Goal: Task Accomplishment & Management: Use online tool/utility

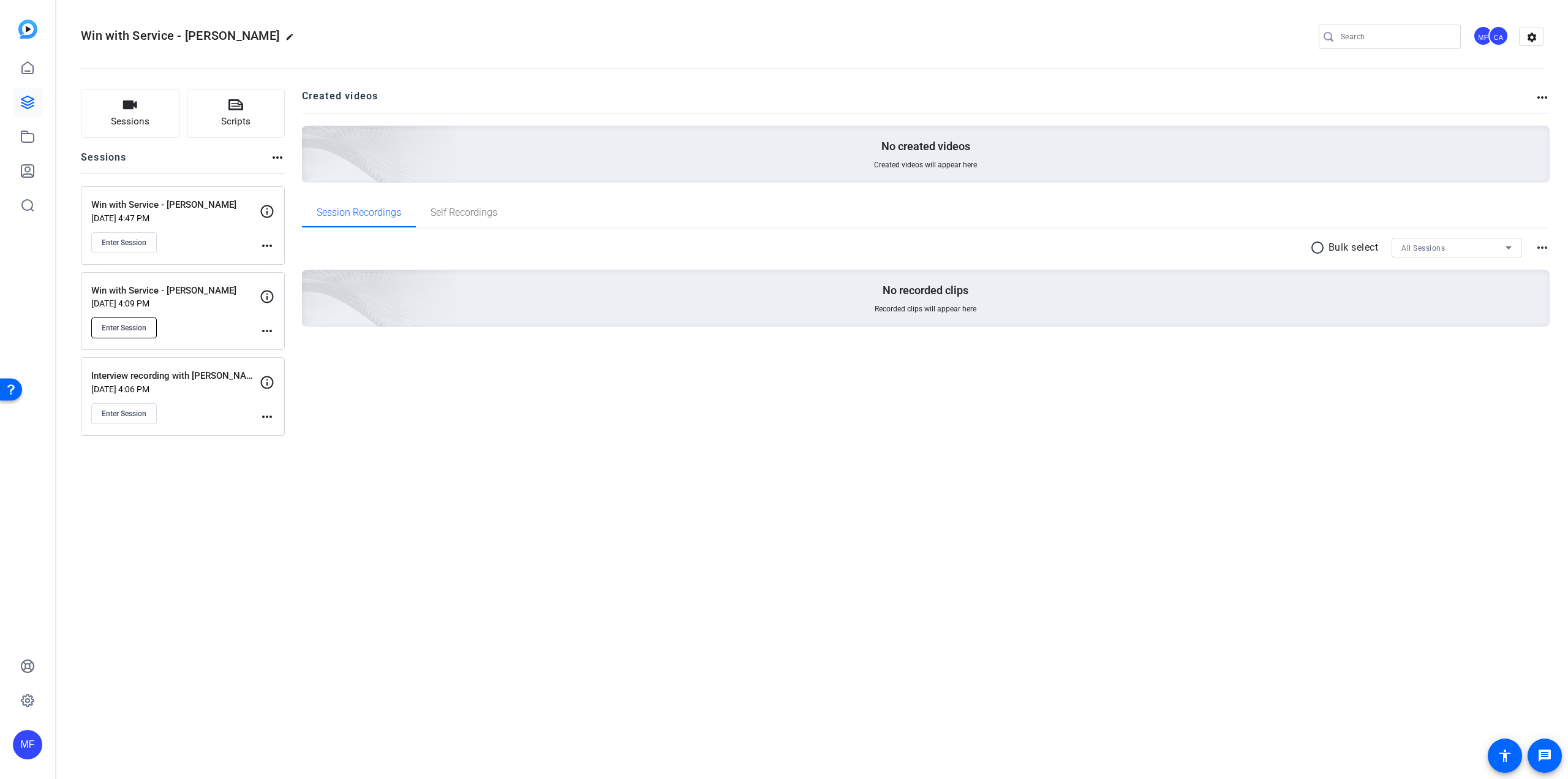
click at [130, 330] on span "Enter Session" at bounding box center [124, 328] width 44 height 10
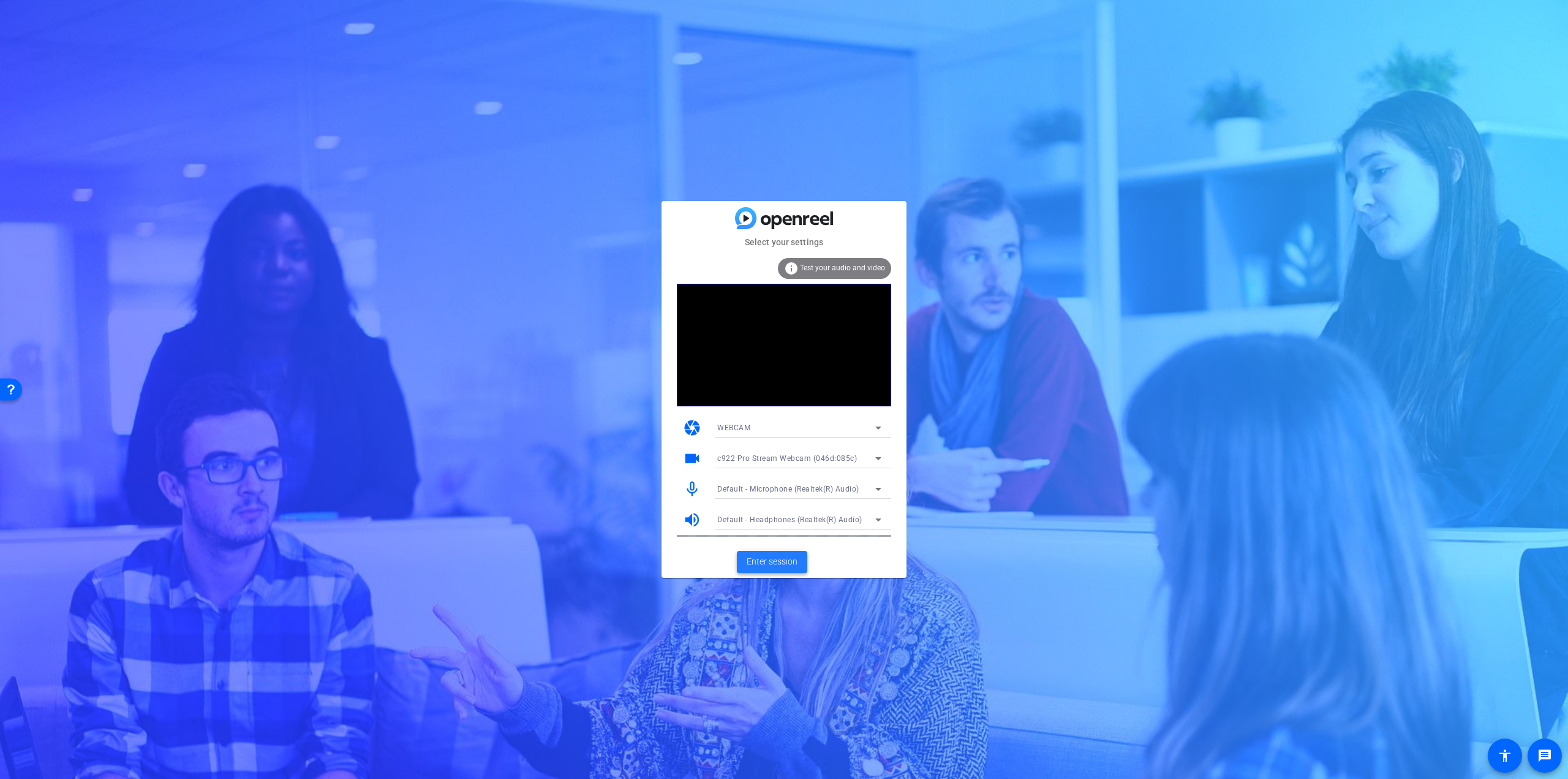
click at [792, 562] on span "Enter session" at bounding box center [772, 561] width 51 height 13
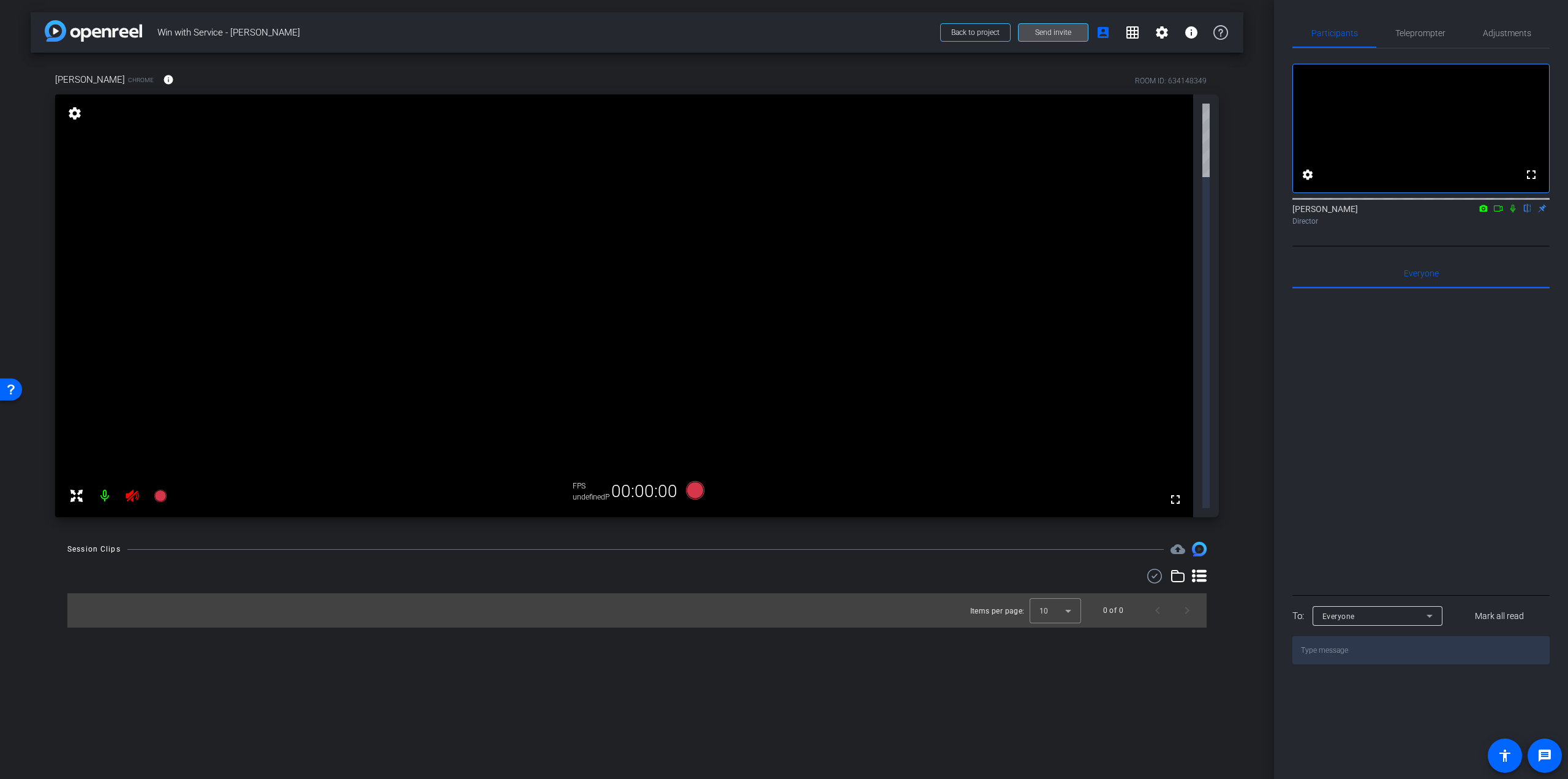
click at [1066, 33] on span "Send invite" at bounding box center [1053, 33] width 36 height 10
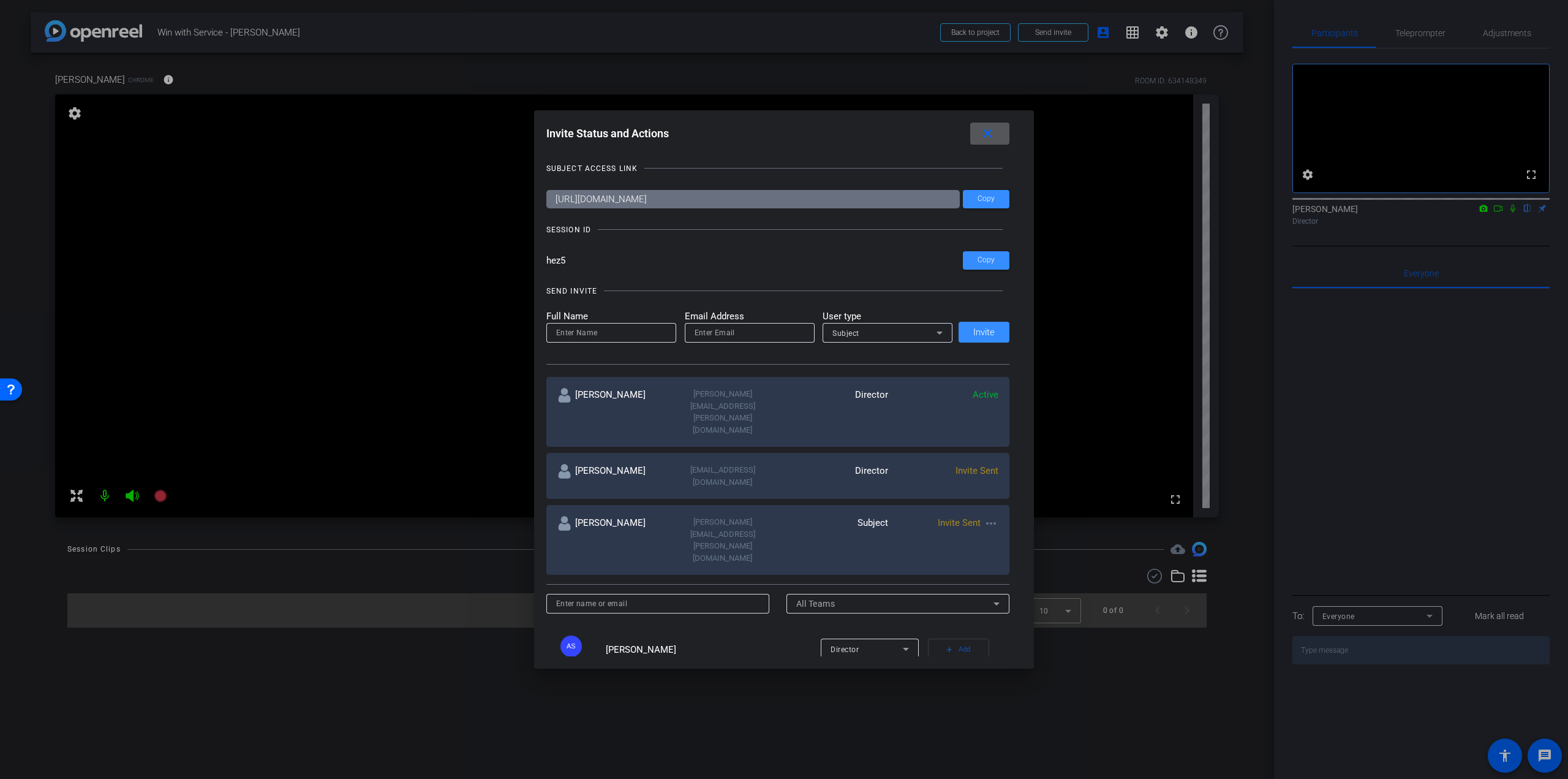
click at [996, 134] on mat-icon "close" at bounding box center [988, 134] width 15 height 15
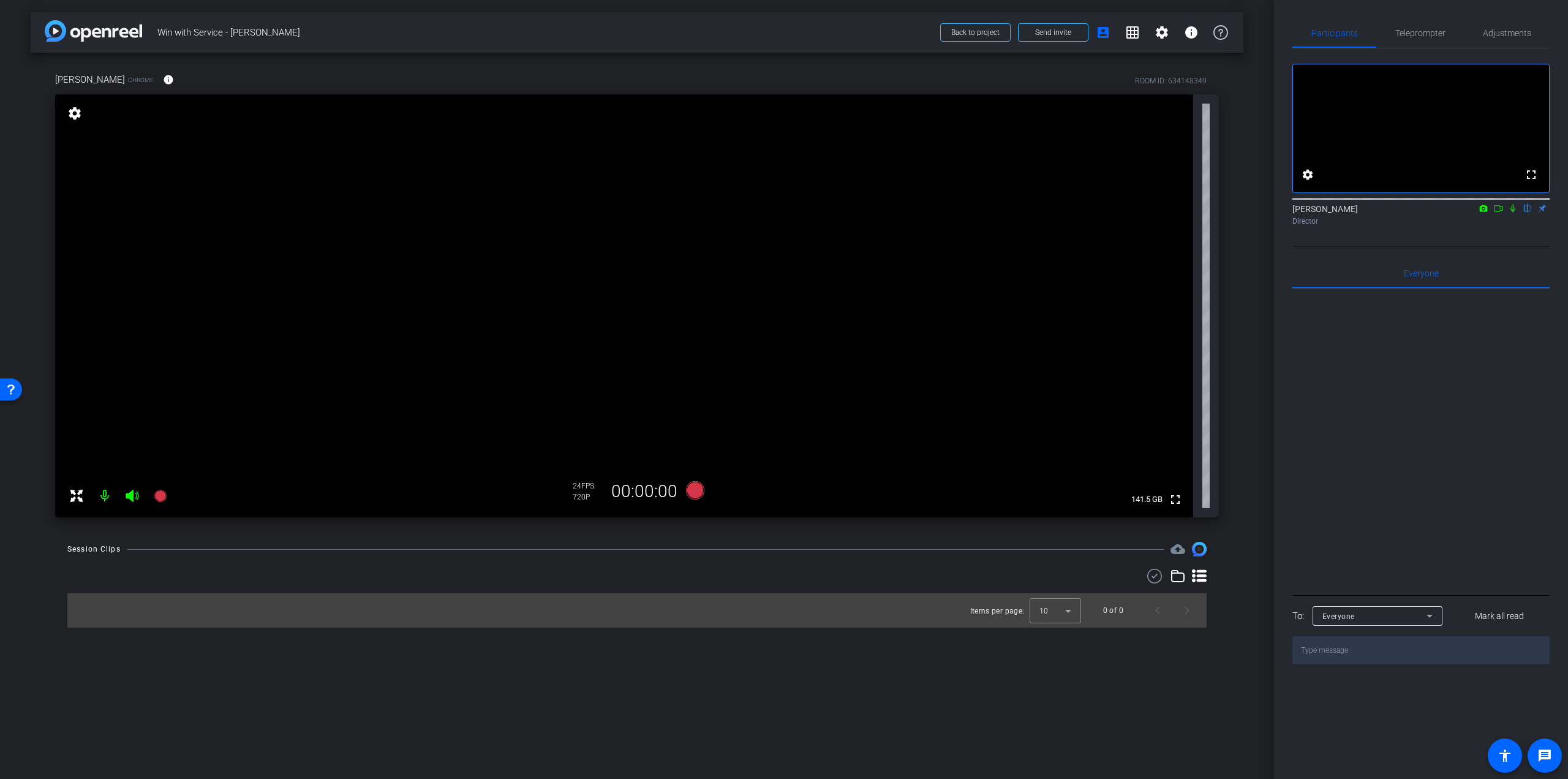
click at [1512, 213] on icon at bounding box center [1513, 208] width 10 height 9
click at [1514, 213] on icon at bounding box center [1513, 208] width 7 height 8
click at [1494, 27] on span "Adjustments" at bounding box center [1507, 33] width 48 height 30
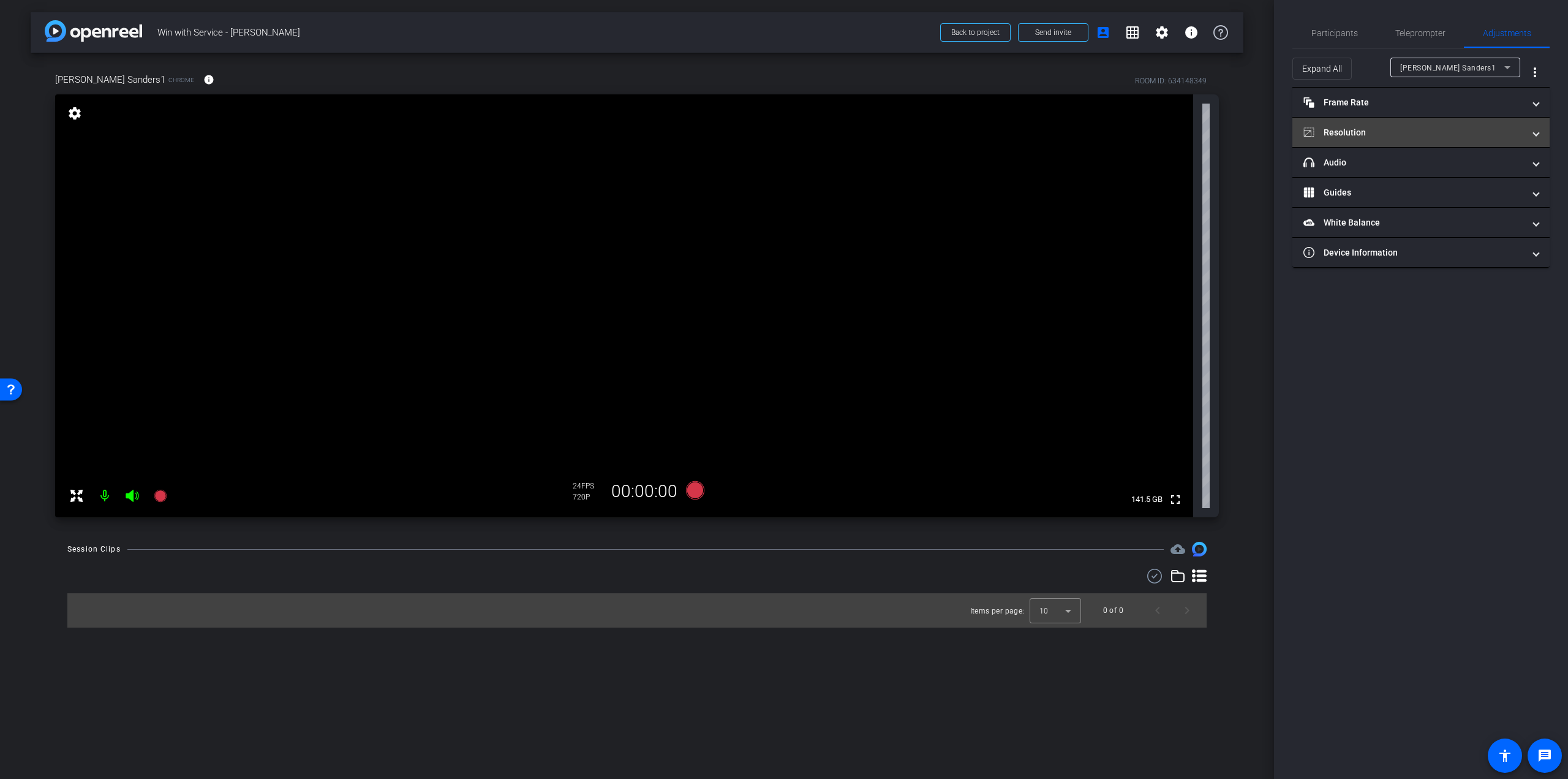
click at [1347, 132] on mat-panel-title "Resolution" at bounding box center [1413, 132] width 221 height 13
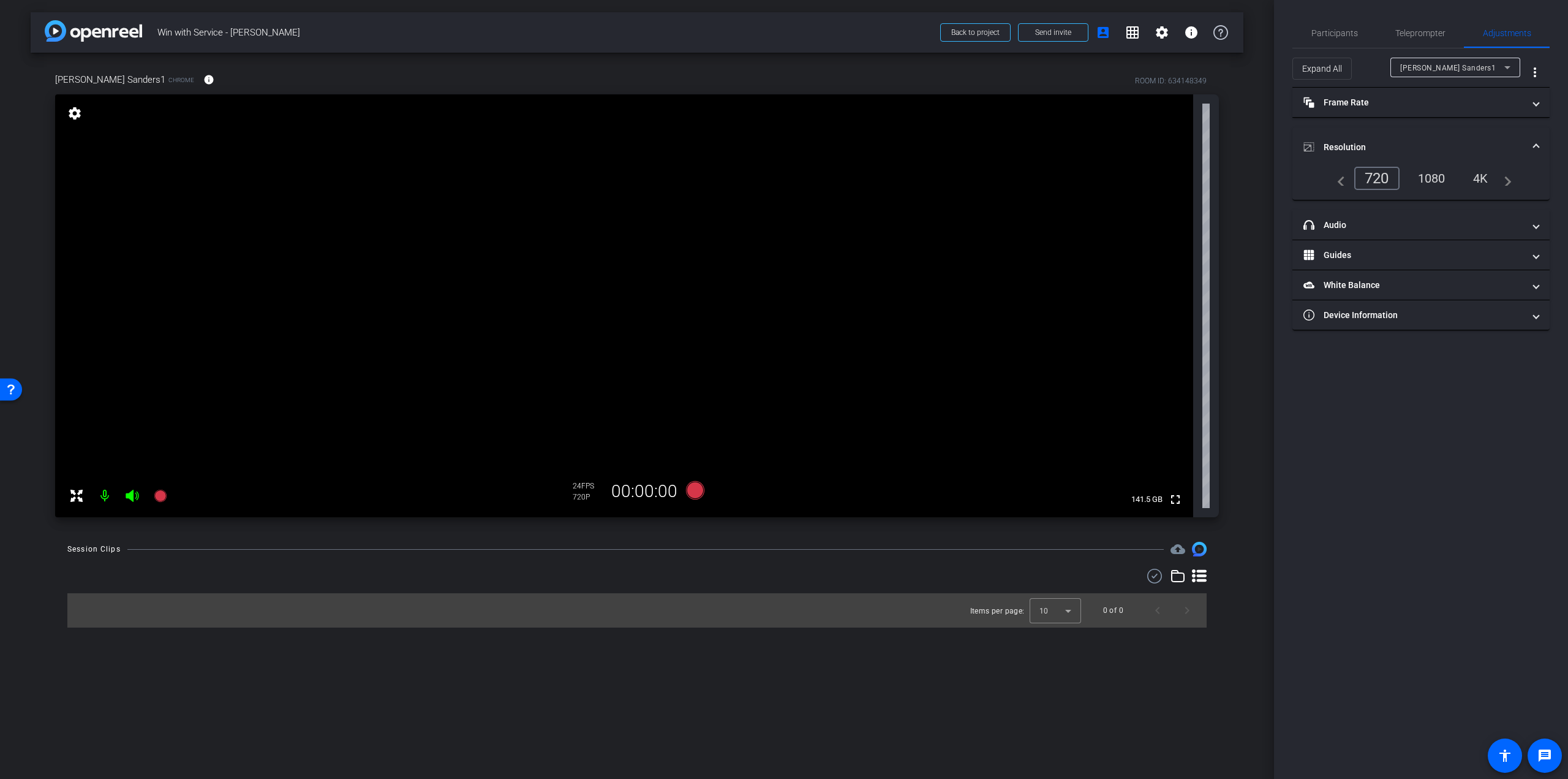
click at [1426, 176] on div "1080" at bounding box center [1432, 179] width 46 height 21
click at [1347, 228] on mat-panel-title "headphone icon Audio" at bounding box center [1413, 225] width 221 height 13
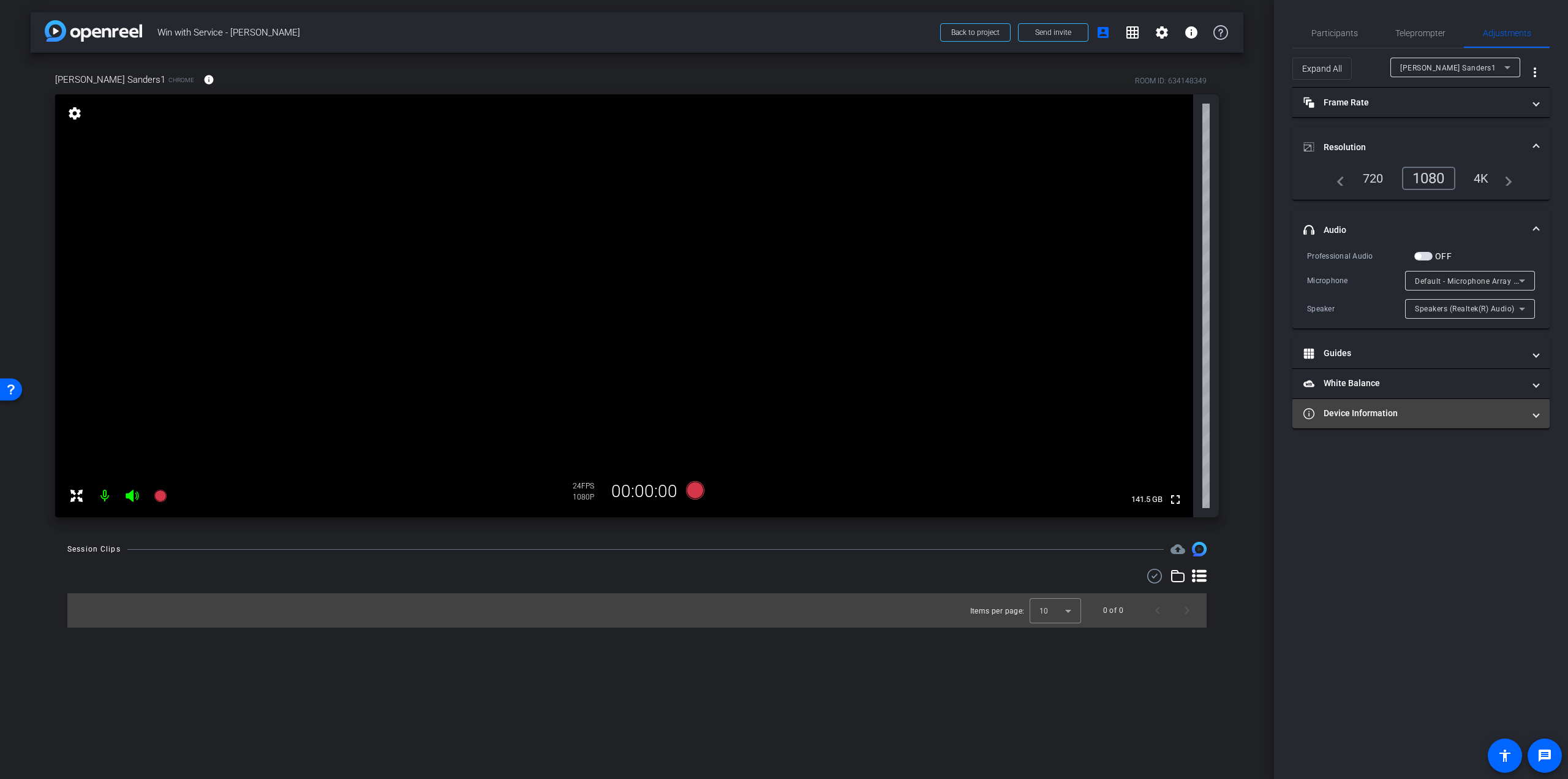
click at [1362, 415] on mat-panel-title "Device Information" at bounding box center [1413, 413] width 221 height 13
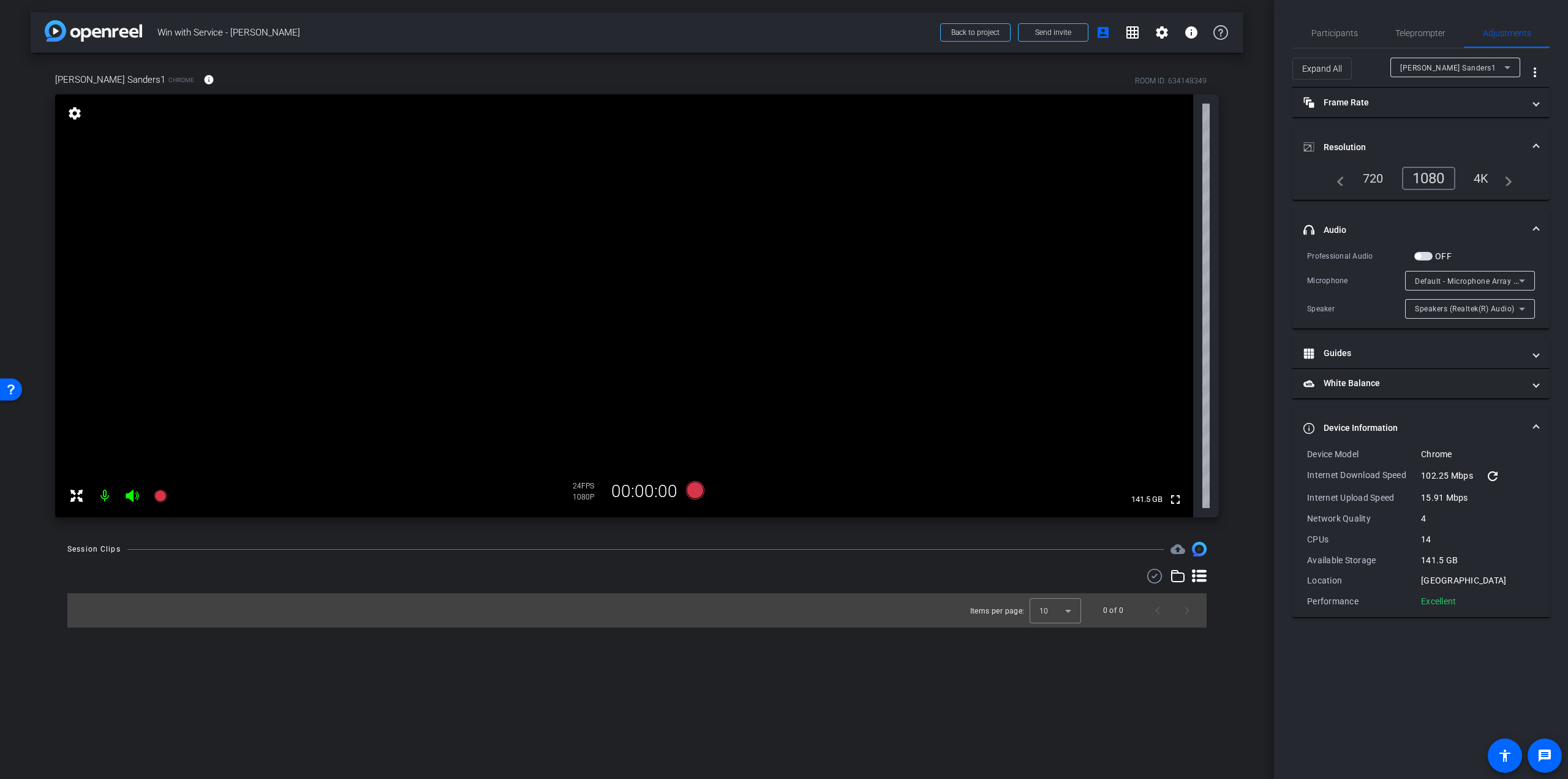
click at [1363, 148] on mat-panel-title "Resolution" at bounding box center [1413, 147] width 221 height 13
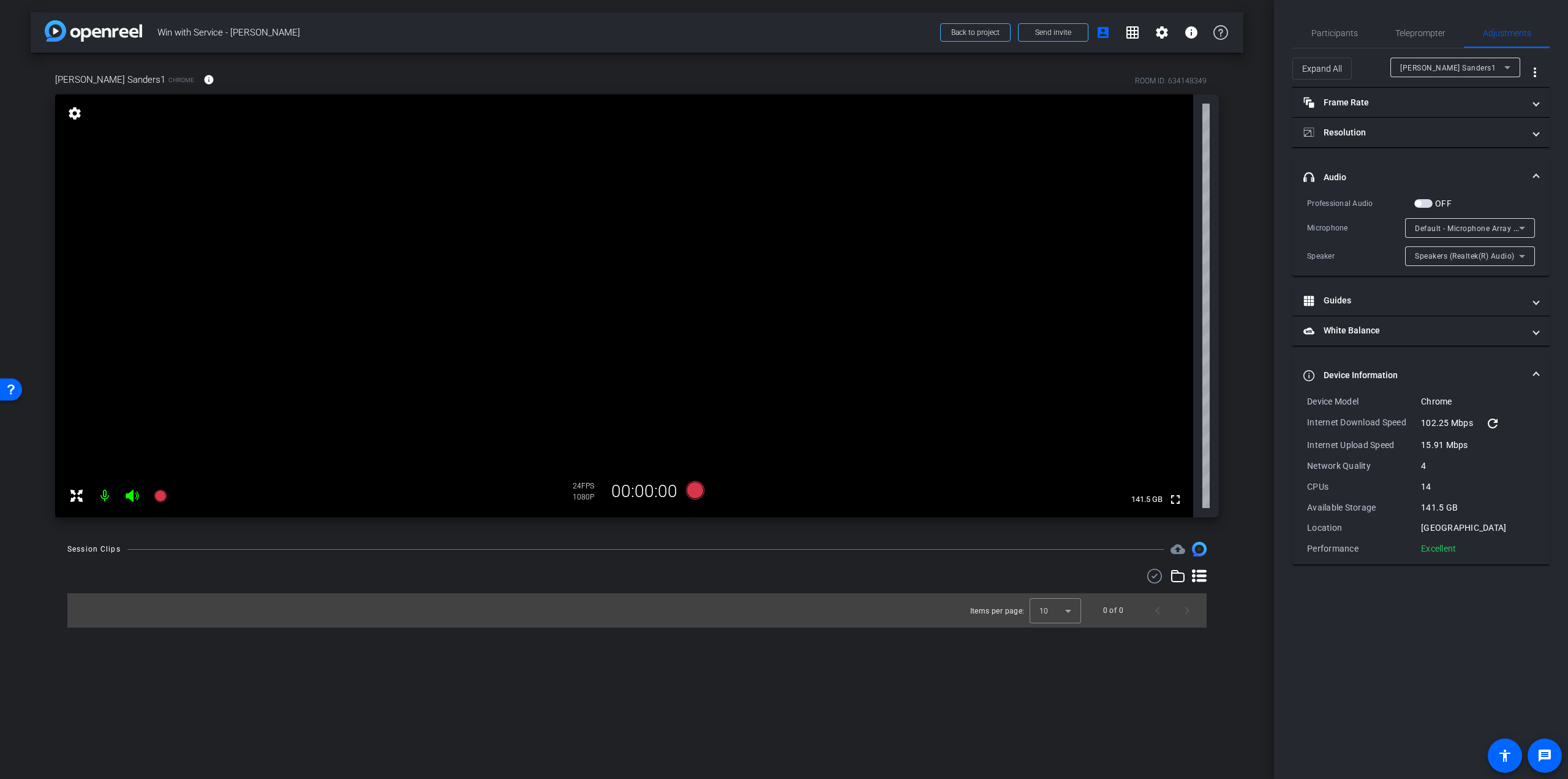
click at [1336, 372] on mat-panel-title "Device Information" at bounding box center [1413, 375] width 221 height 13
click at [1504, 163] on mat-expansion-panel-header "headphone icon Audio" at bounding box center [1421, 177] width 257 height 39
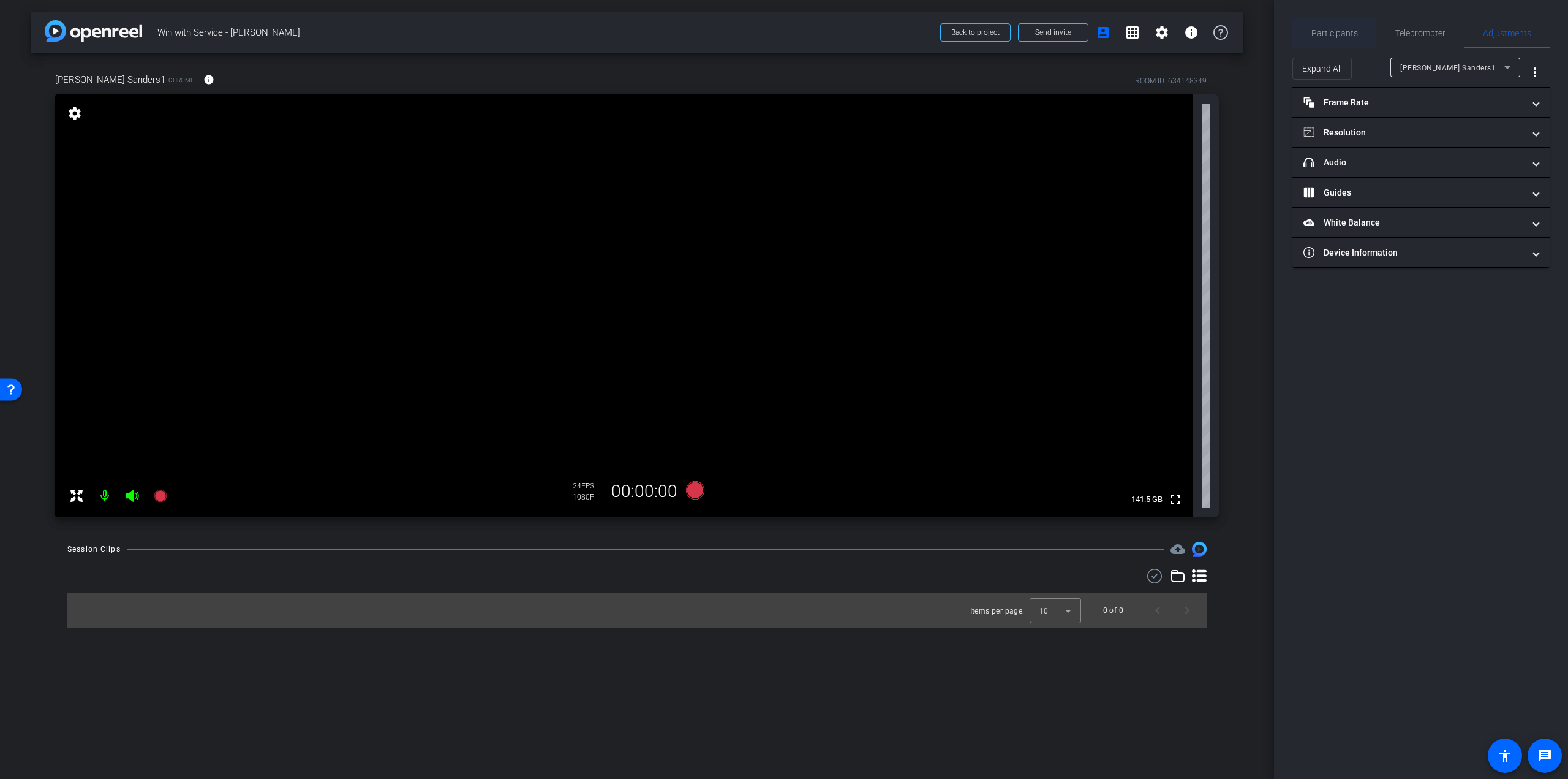
click at [1333, 35] on span "Participants" at bounding box center [1334, 33] width 46 height 9
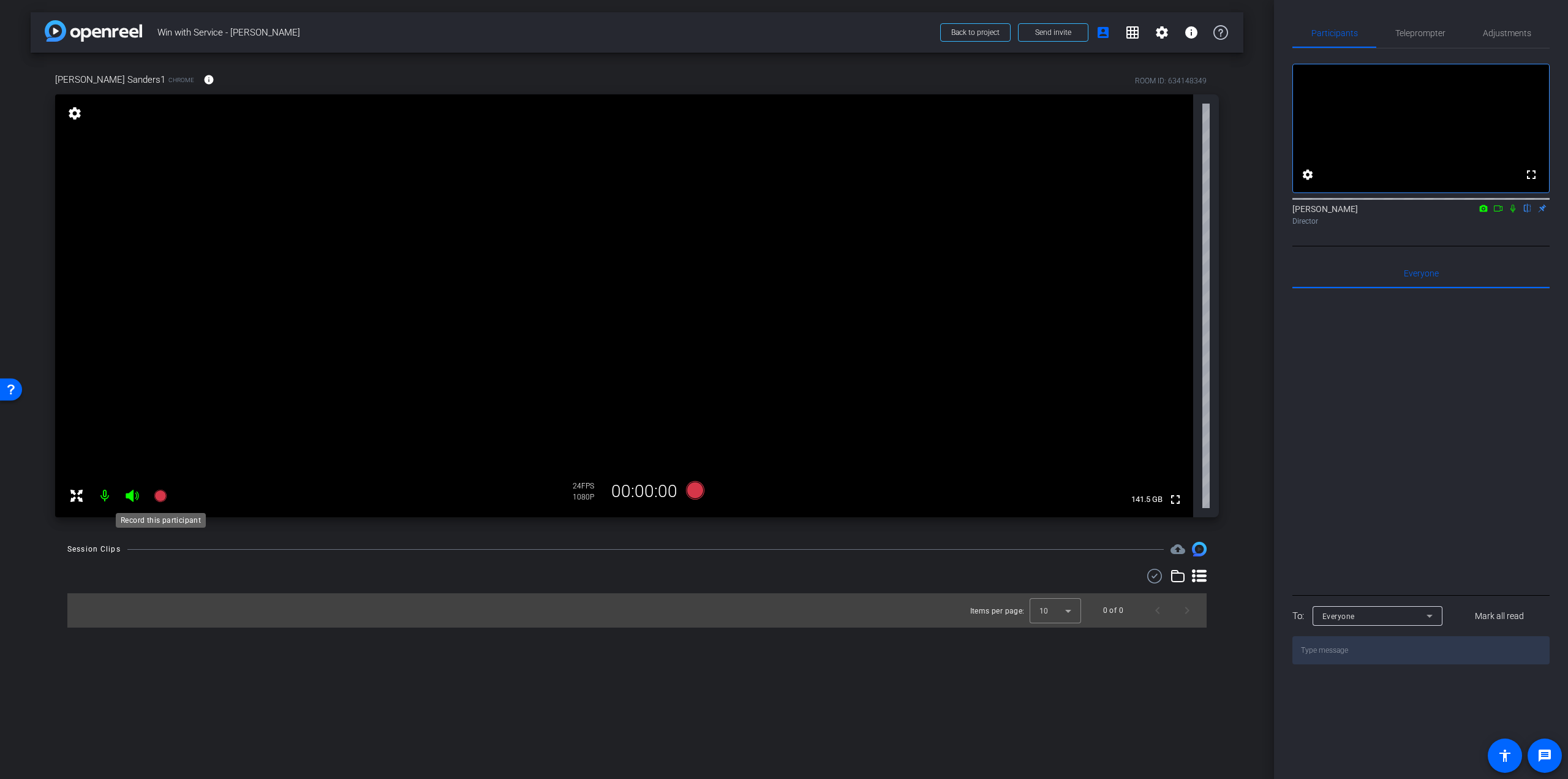
click at [160, 494] on icon at bounding box center [160, 496] width 12 height 12
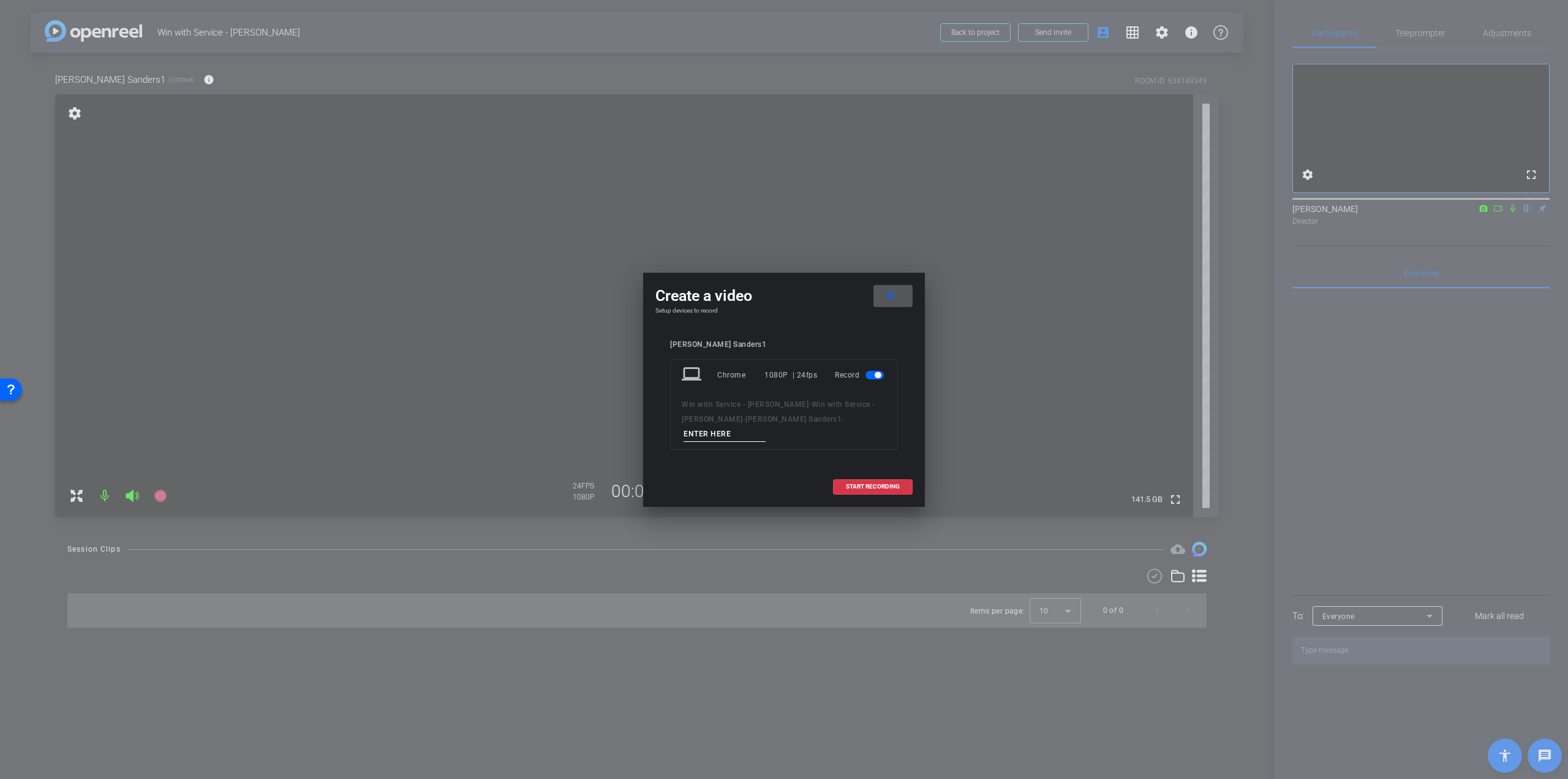
click at [766, 428] on input at bounding box center [724, 434] width 82 height 15
type input "Soundcheck"
click at [864, 483] on span "START RECORDING" at bounding box center [873, 487] width 54 height 6
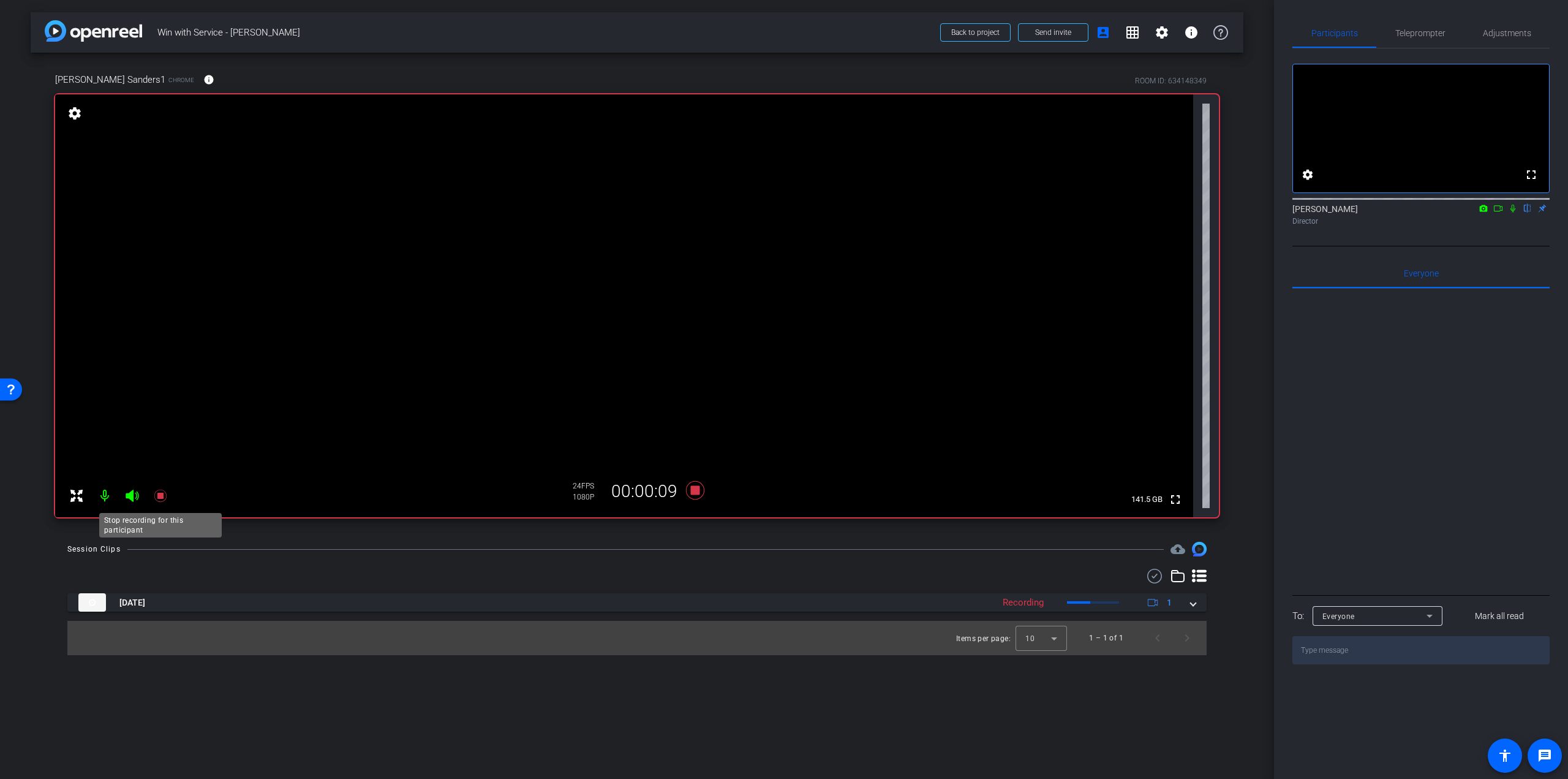
click at [162, 498] on icon at bounding box center [160, 496] width 12 height 12
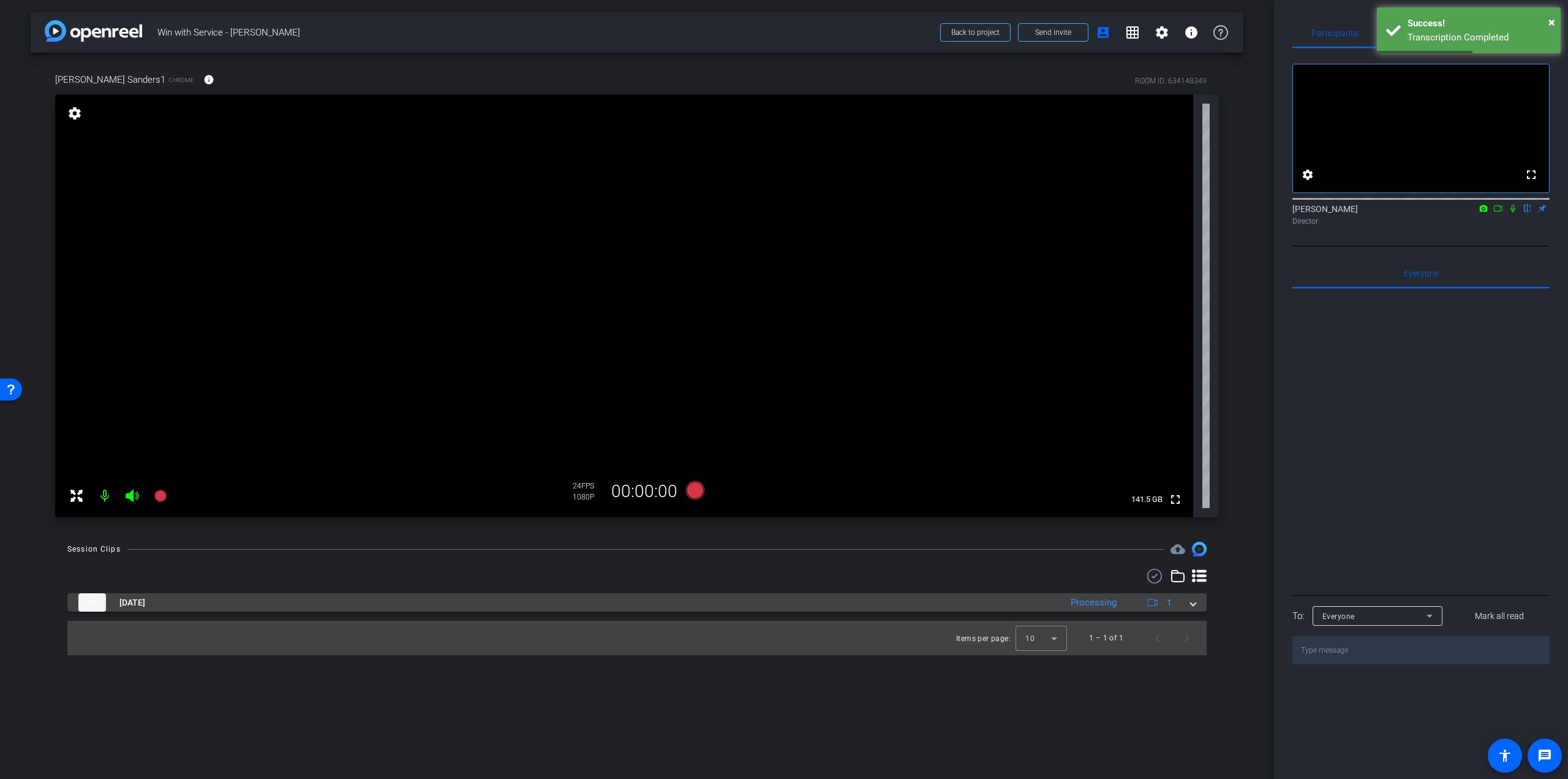
click at [1198, 600] on mat-expansion-panel-header "[DATE] Processing 1" at bounding box center [637, 602] width 1139 height 19
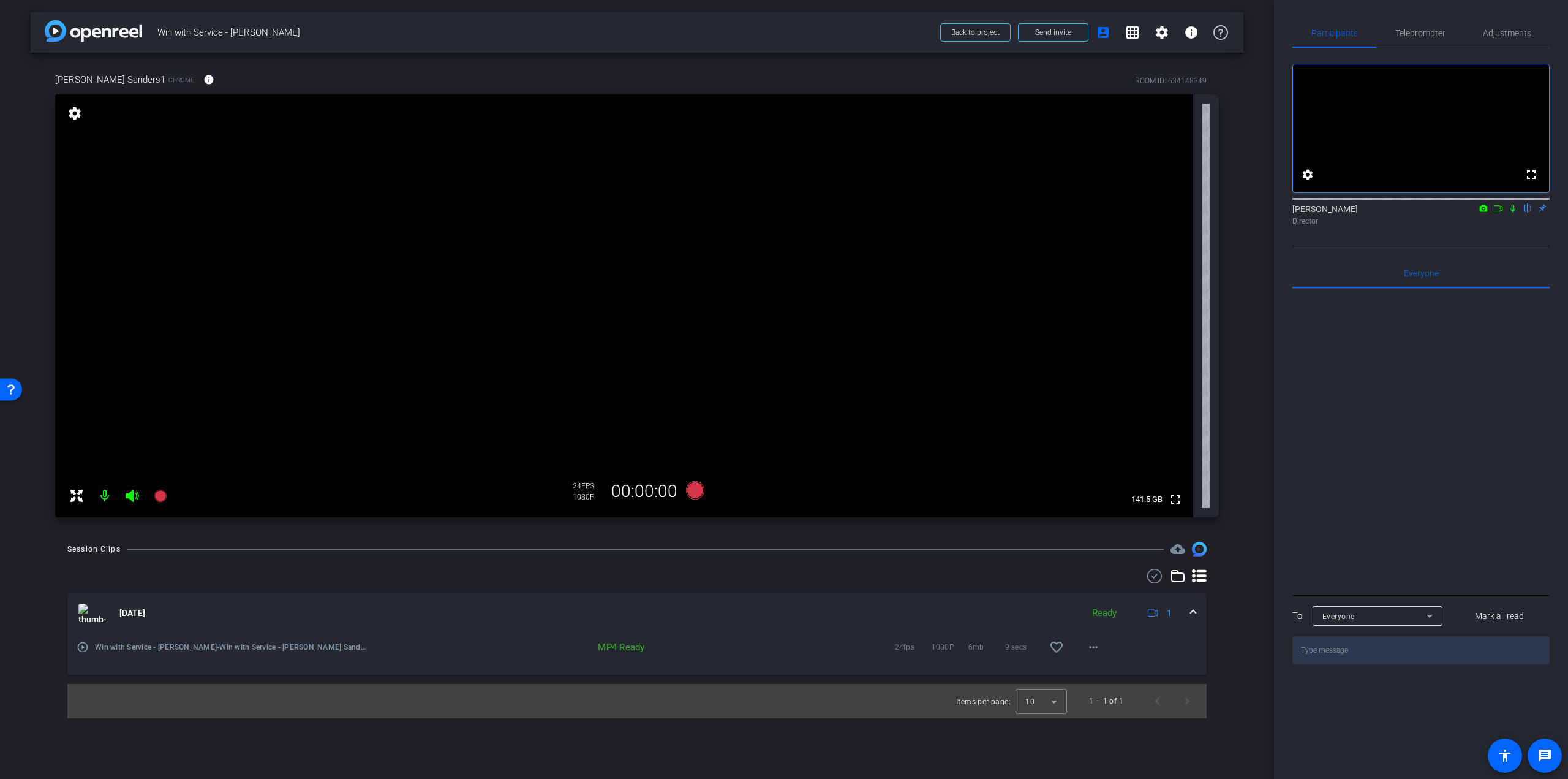
click at [80, 645] on mat-icon "play_circle_outline" at bounding box center [83, 647] width 12 height 12
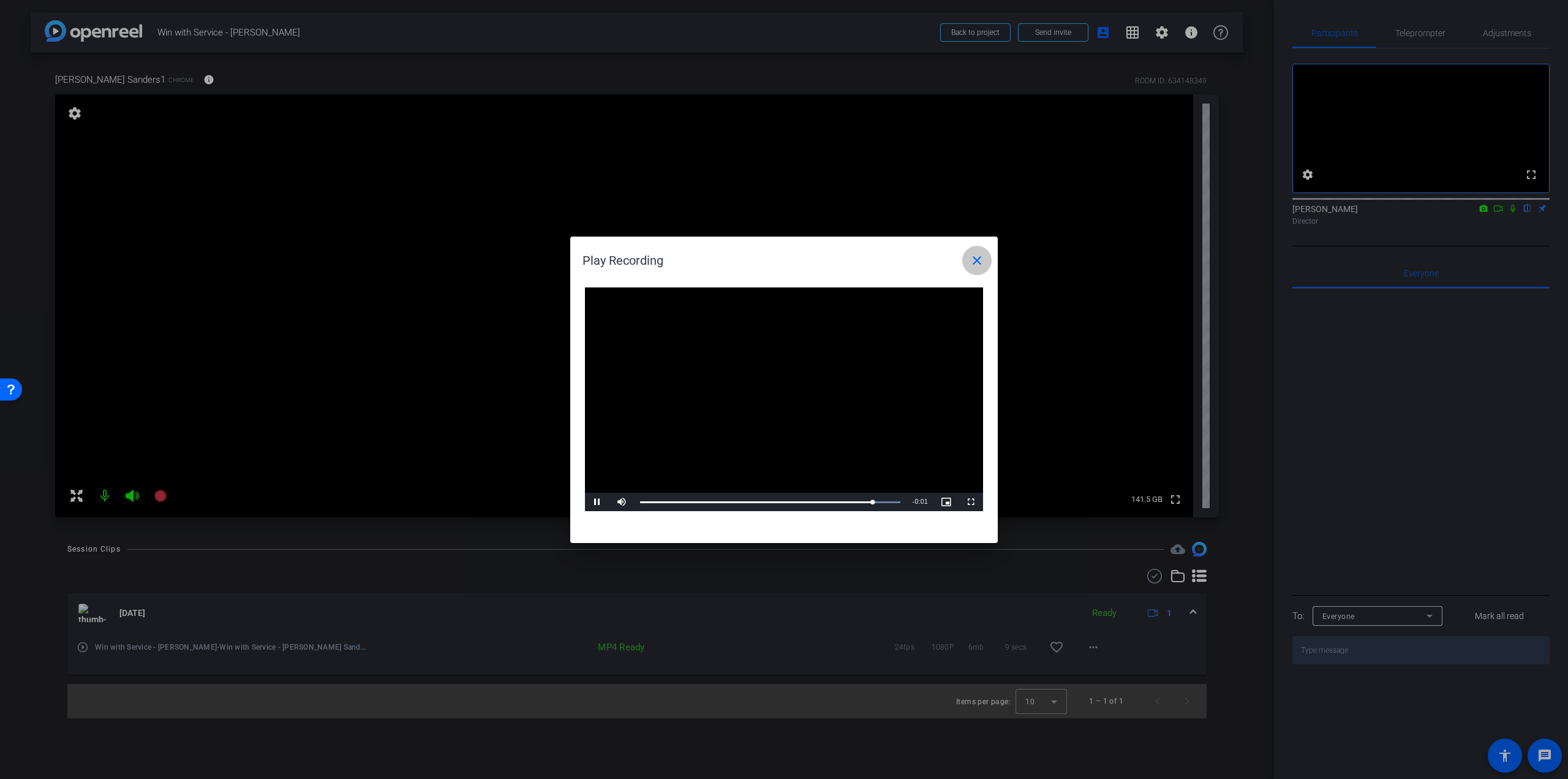
click at [973, 267] on mat-icon "close" at bounding box center [977, 260] width 15 height 15
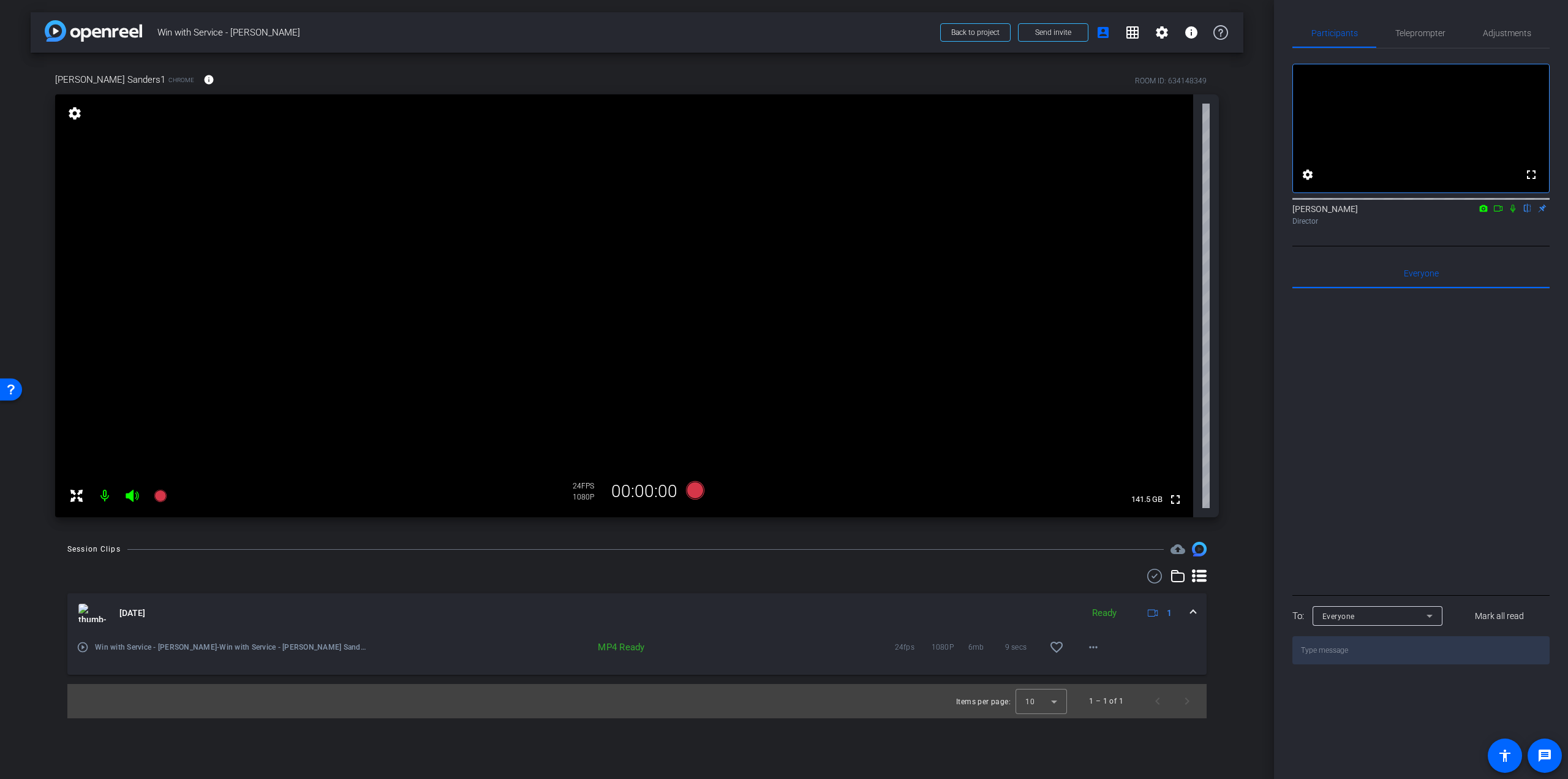
click at [1191, 608] on span at bounding box center [1193, 613] width 5 height 13
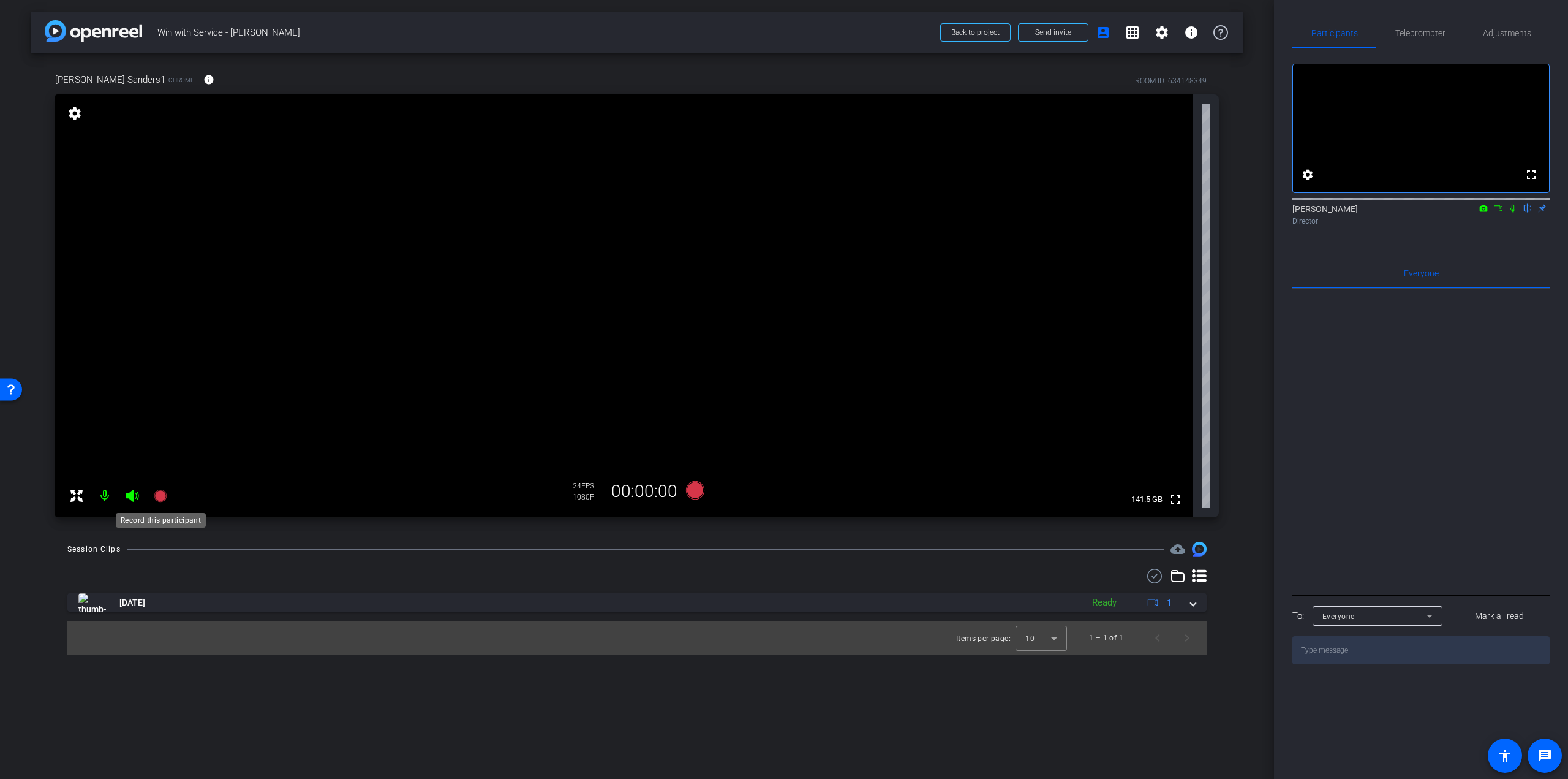
click at [160, 492] on icon at bounding box center [160, 496] width 12 height 12
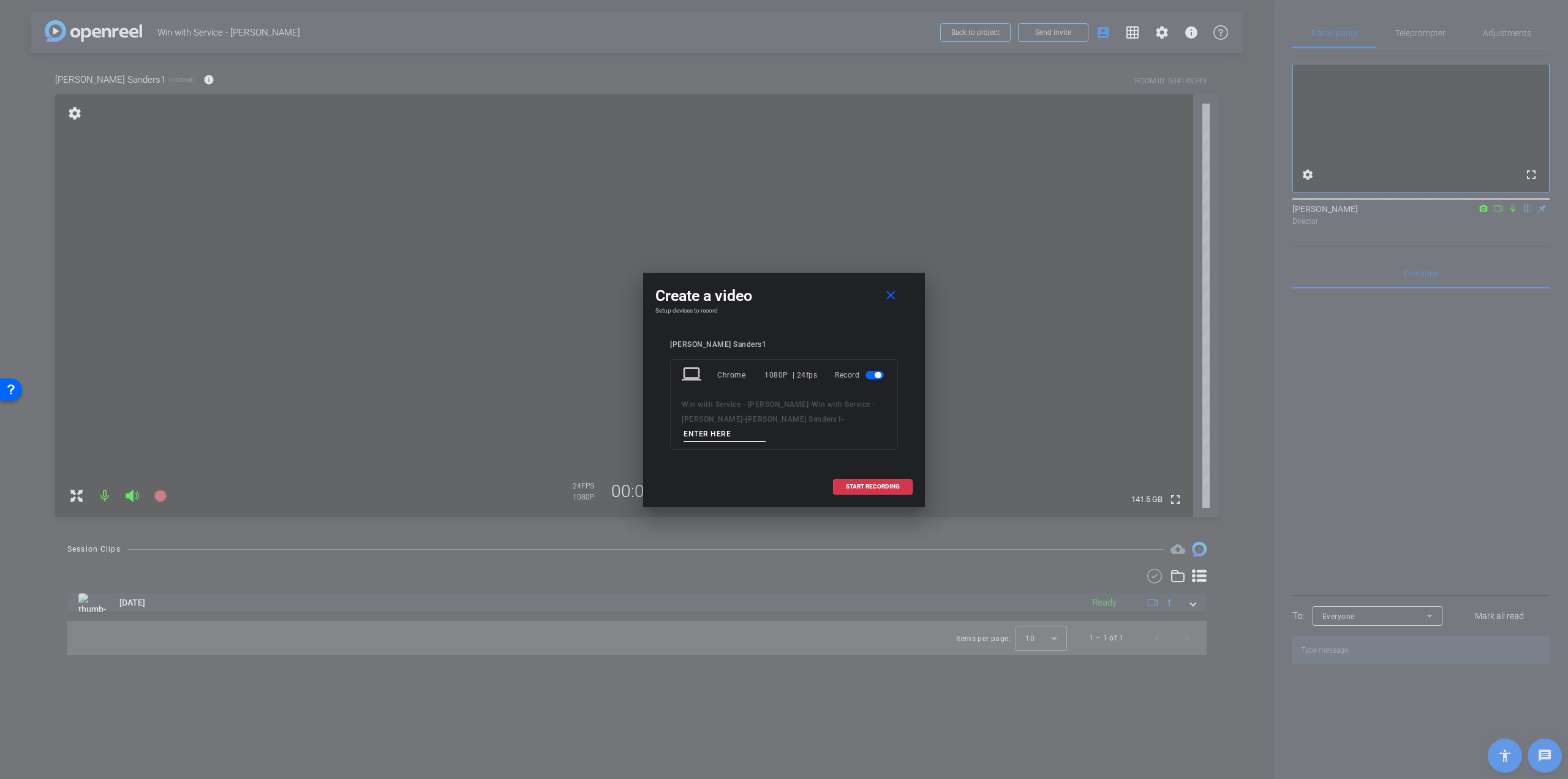
click at [766, 427] on input at bounding box center [724, 434] width 82 height 15
type input "Q"
drag, startPoint x: 803, startPoint y: 423, endPoint x: 721, endPoint y: 422, distance: 82.0
click at [721, 422] on div "Win with Service - [PERSON_NAME] - Win with Service - [PERSON_NAME] Sanders1 - …" at bounding box center [784, 419] width 205 height 45
type input "[PERSON_NAME] - Q1 - take 1"
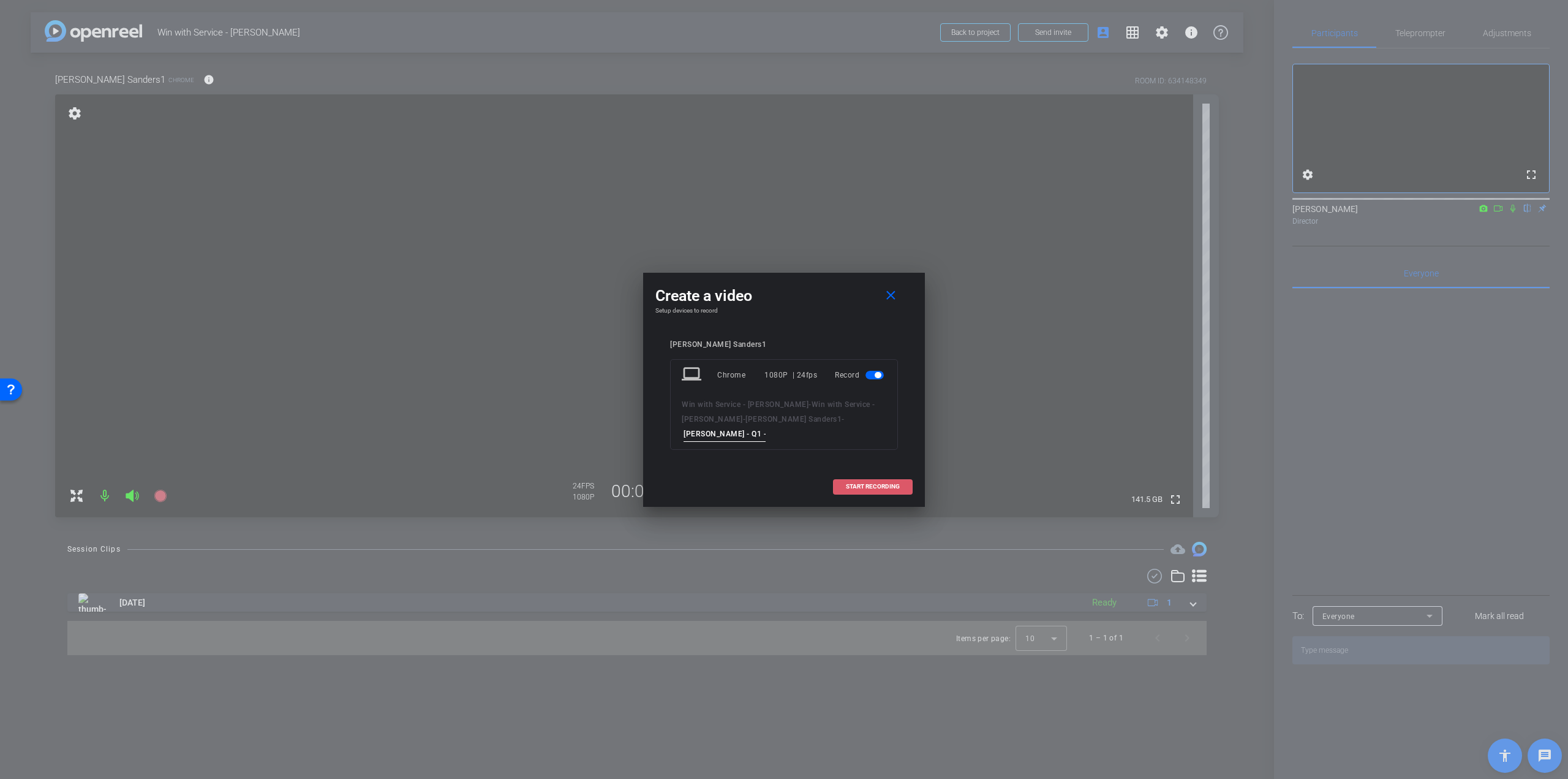
click at [886, 483] on span "START RECORDING" at bounding box center [873, 487] width 54 height 6
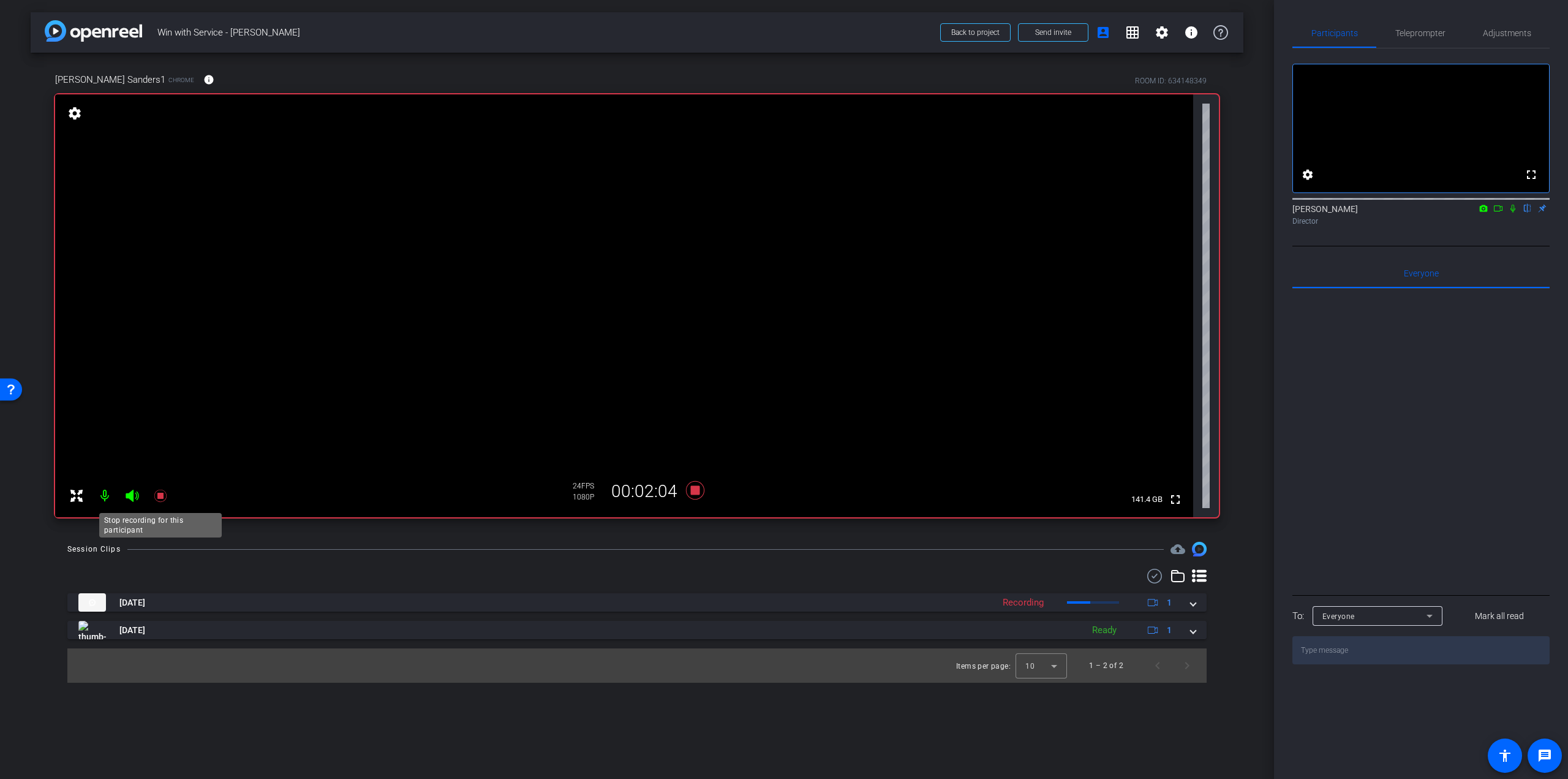
click at [155, 491] on icon at bounding box center [161, 496] width 15 height 15
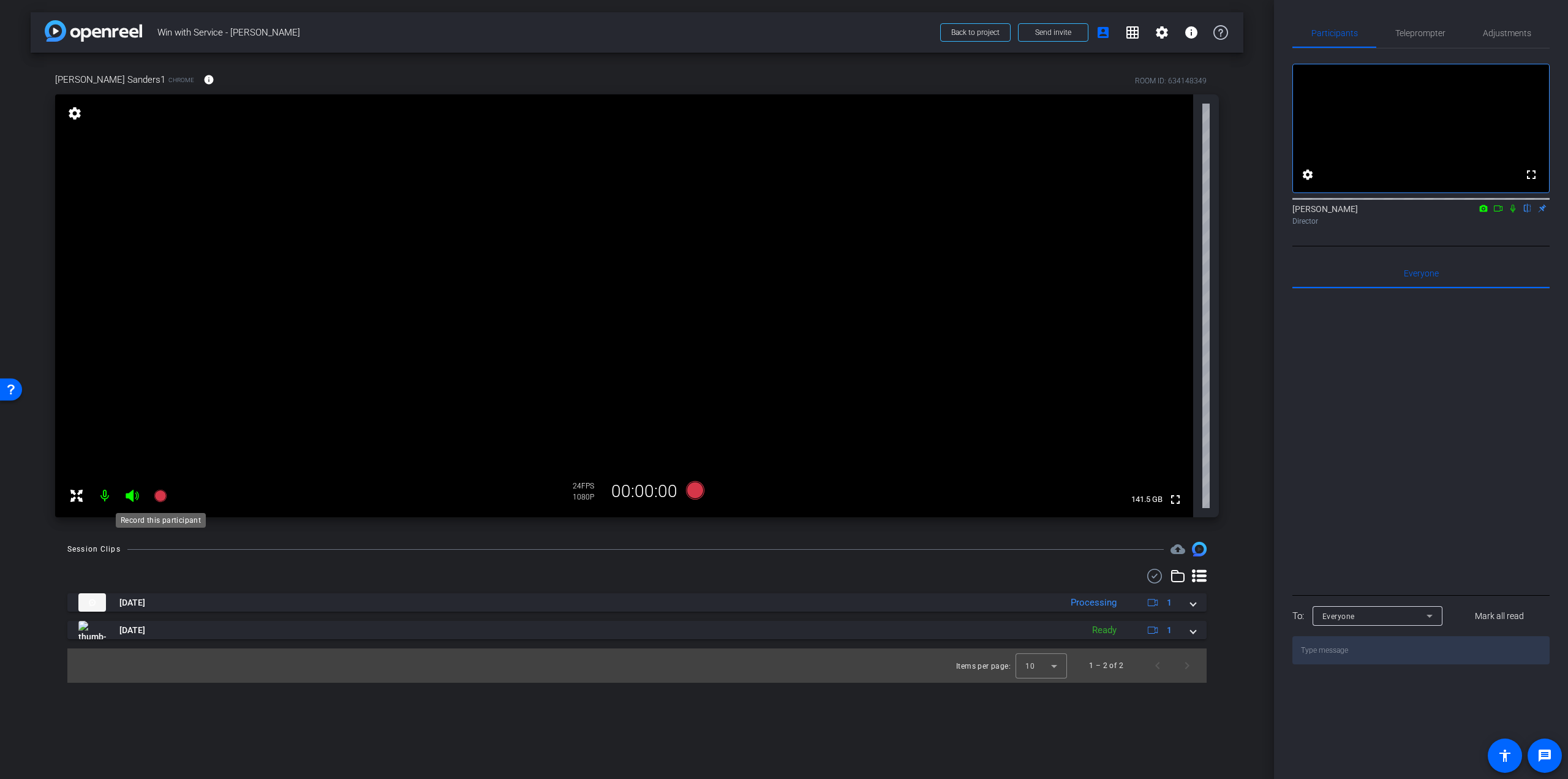
click at [159, 499] on icon at bounding box center [160, 496] width 12 height 12
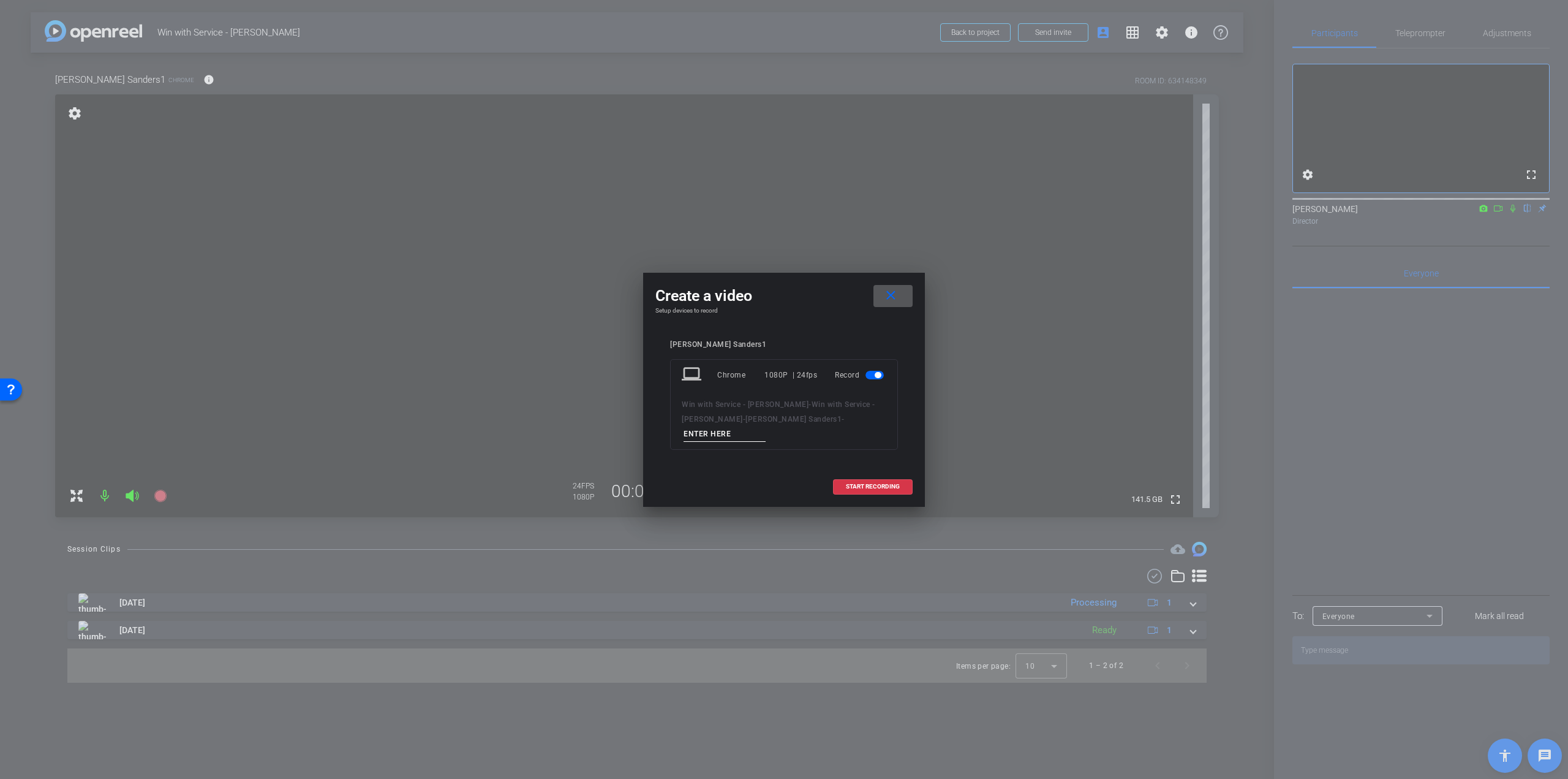
click at [766, 427] on input at bounding box center [724, 434] width 82 height 15
paste input "[PERSON_NAME] - Q1 - take"
type input "[PERSON_NAME] - Q1 - take 2"
click at [862, 483] on span "START RECORDING" at bounding box center [873, 487] width 54 height 6
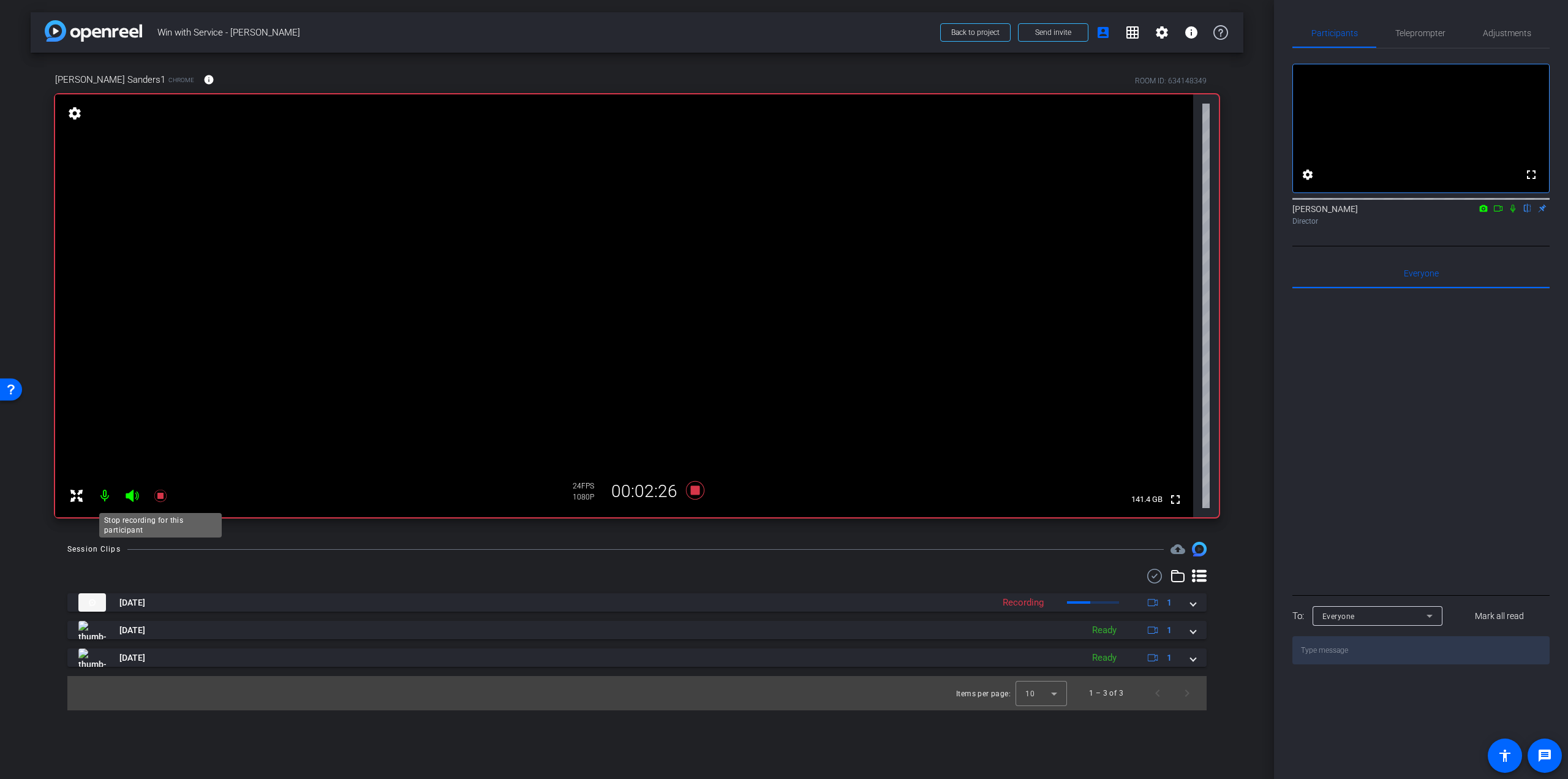
click at [164, 496] on icon at bounding box center [161, 496] width 15 height 15
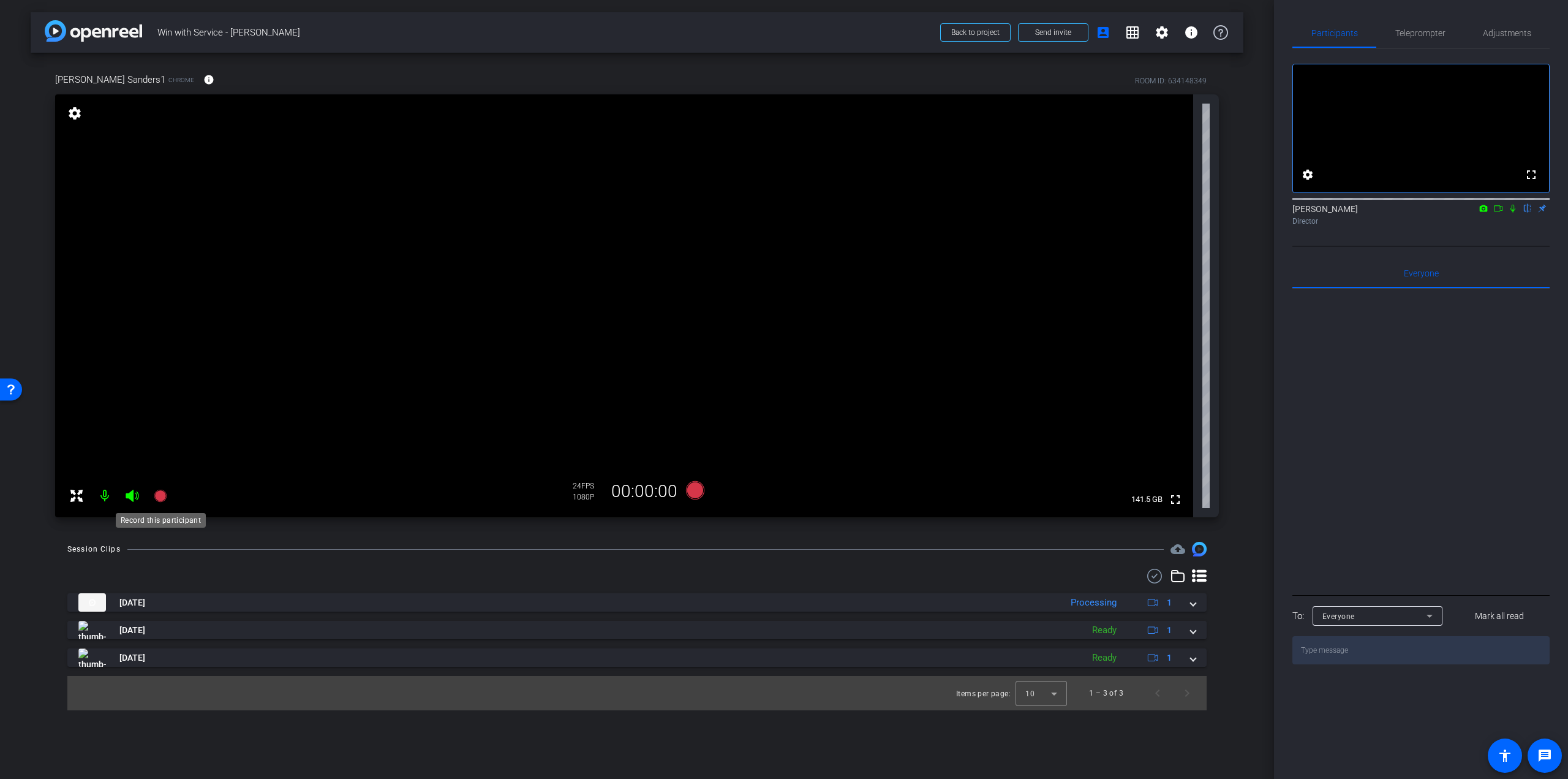
click at [161, 494] on icon at bounding box center [160, 496] width 12 height 12
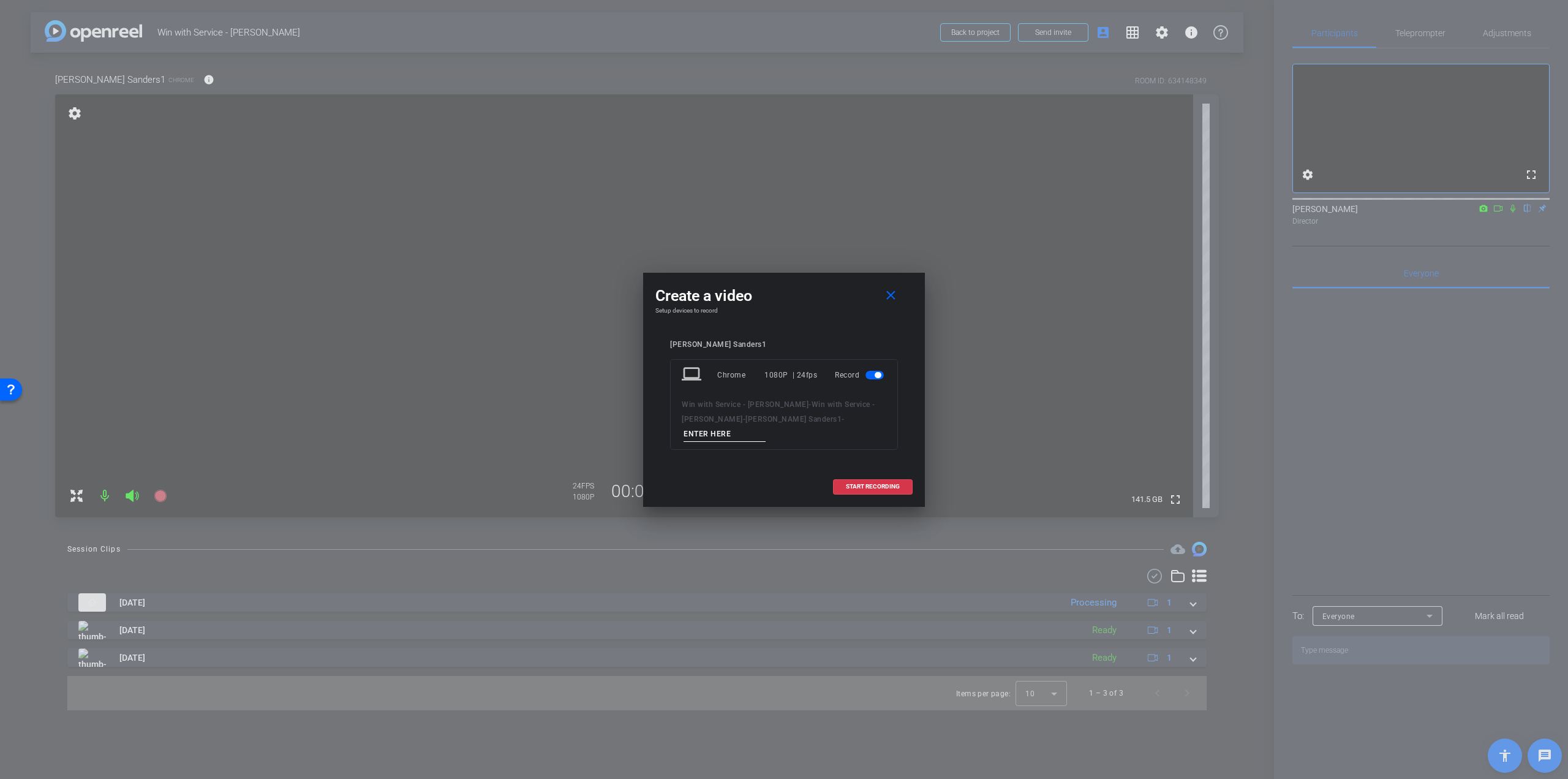
click at [766, 427] on input at bounding box center [724, 434] width 82 height 15
paste input "[PERSON_NAME] - Q1 - take"
type input "[PERSON_NAME] - Q1 - take 3"
click at [858, 472] on span at bounding box center [873, 487] width 78 height 30
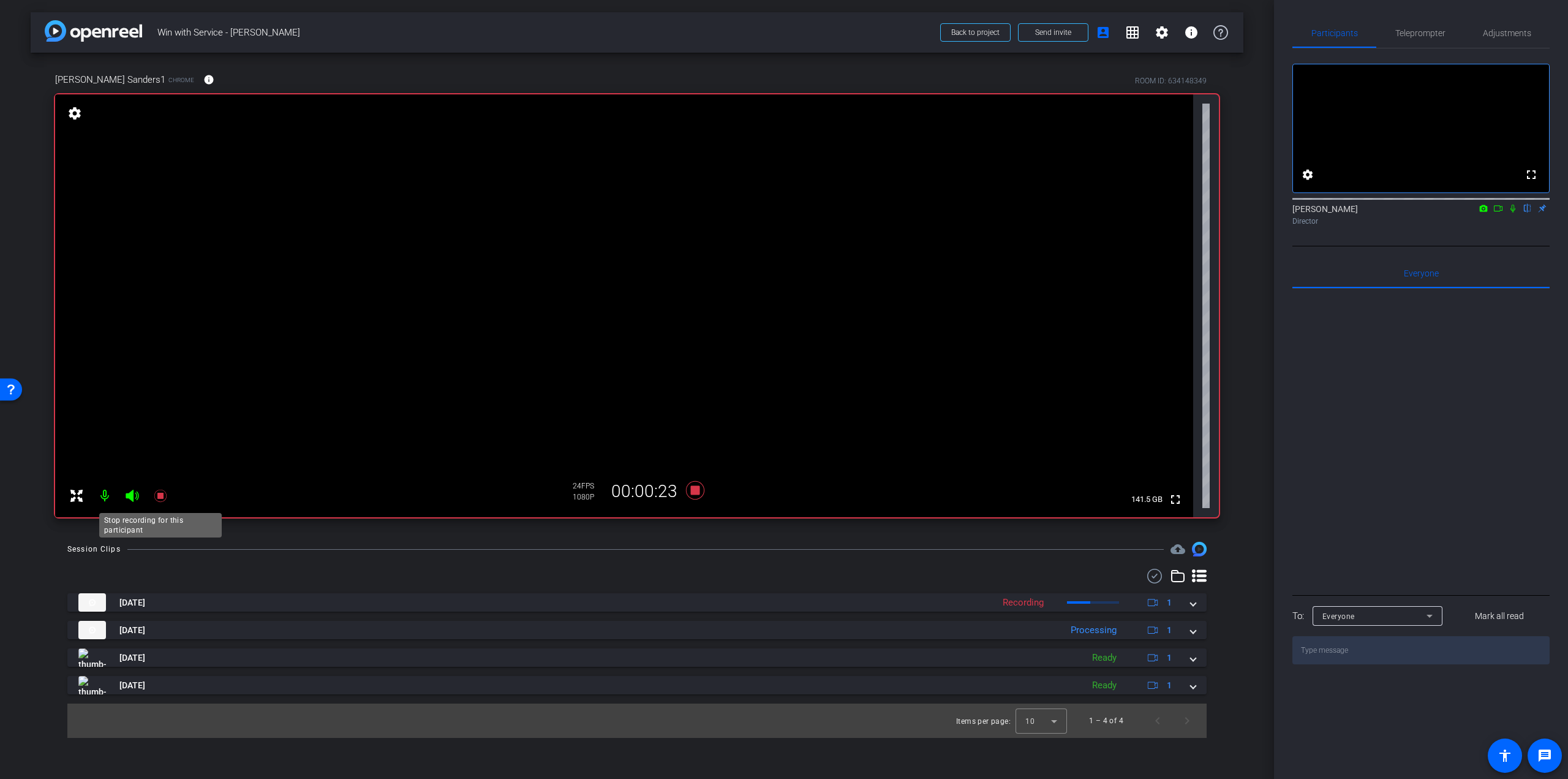
click at [162, 493] on icon at bounding box center [160, 496] width 12 height 12
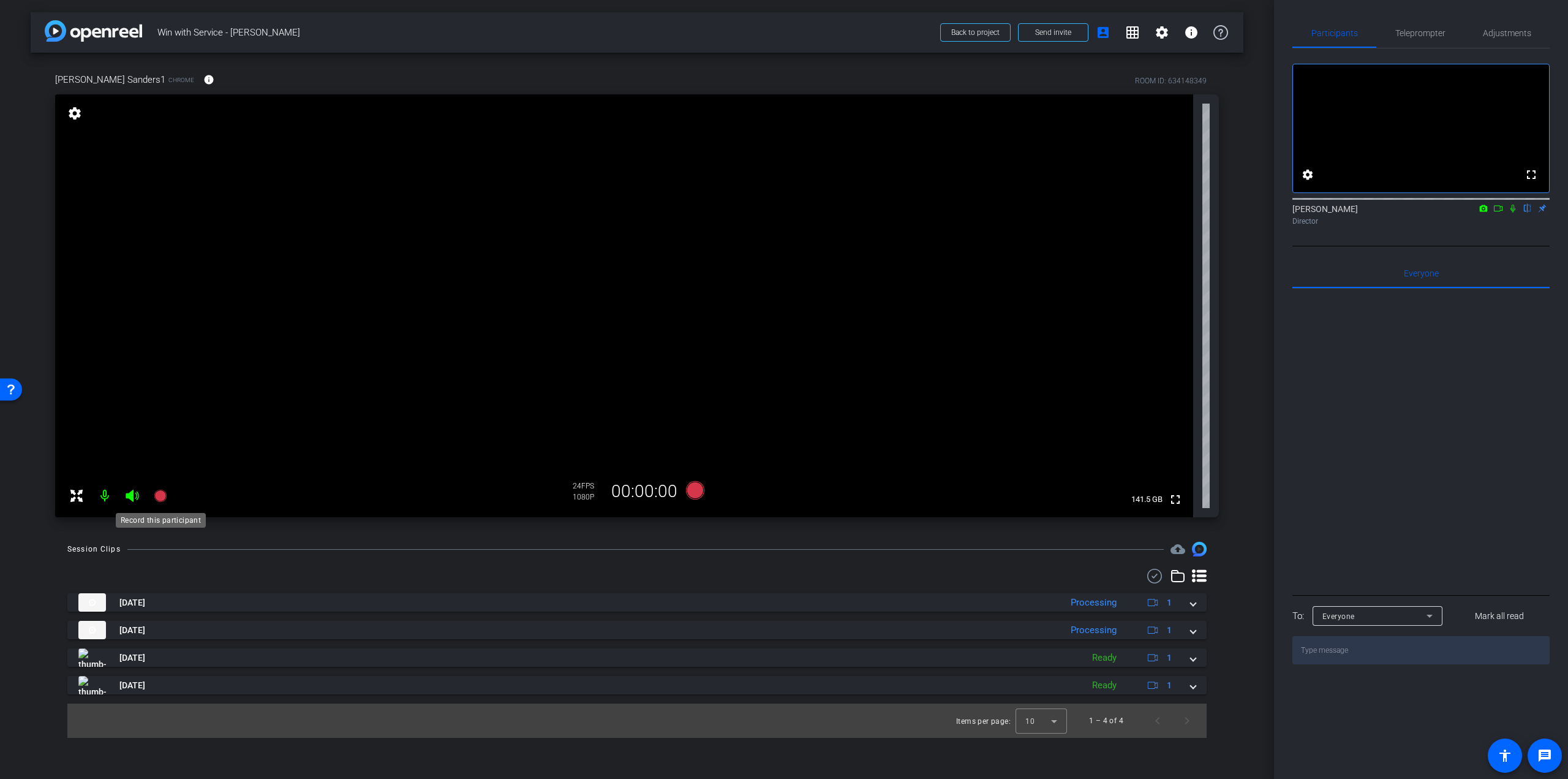
click at [159, 491] on icon at bounding box center [160, 496] width 12 height 12
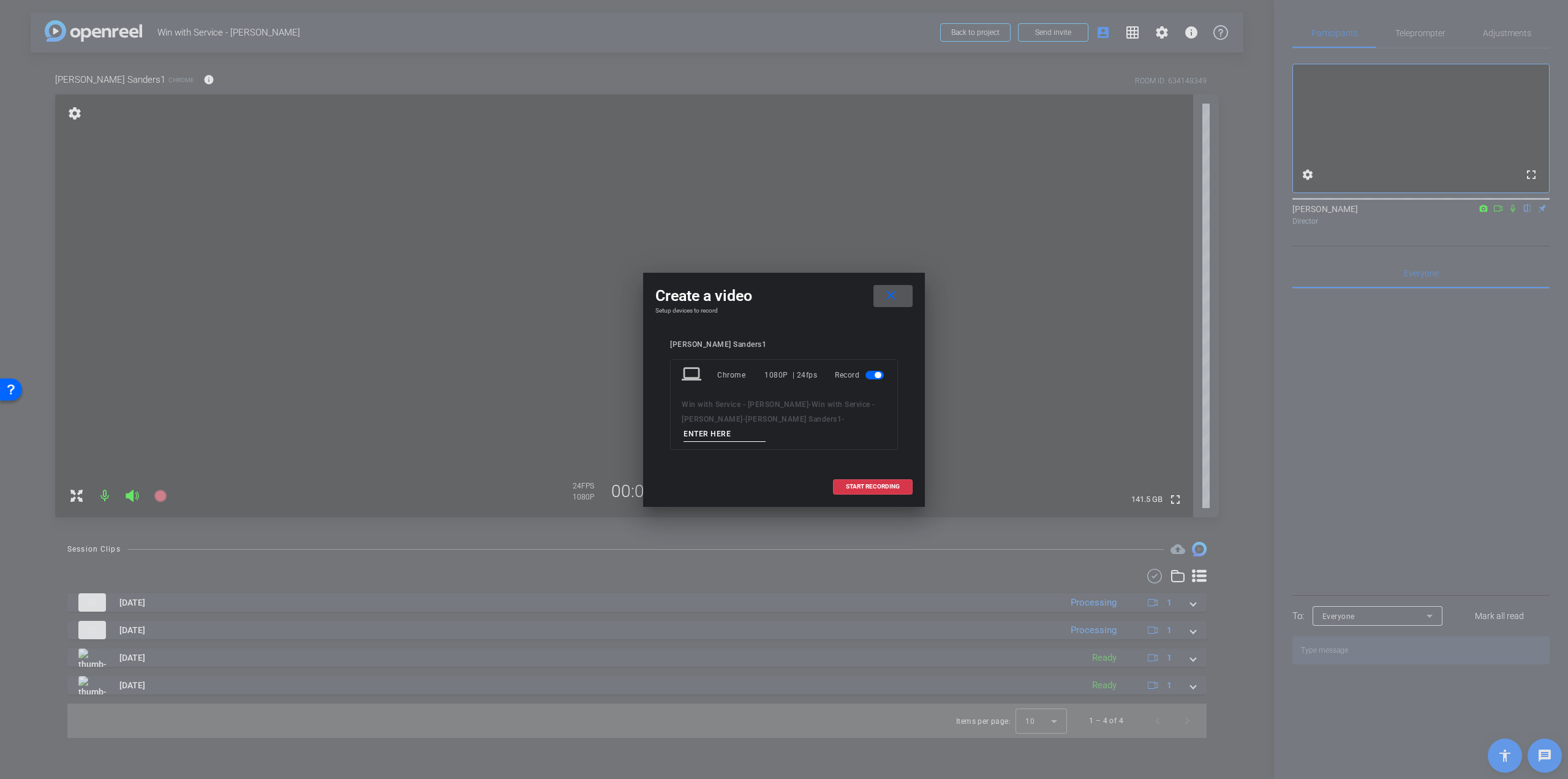
click at [766, 431] on input at bounding box center [724, 434] width 82 height 15
paste input "[PERSON_NAME] - Q1 - take"
type input "[PERSON_NAME] - Q1 - take 4"
click at [867, 474] on span at bounding box center [873, 487] width 78 height 30
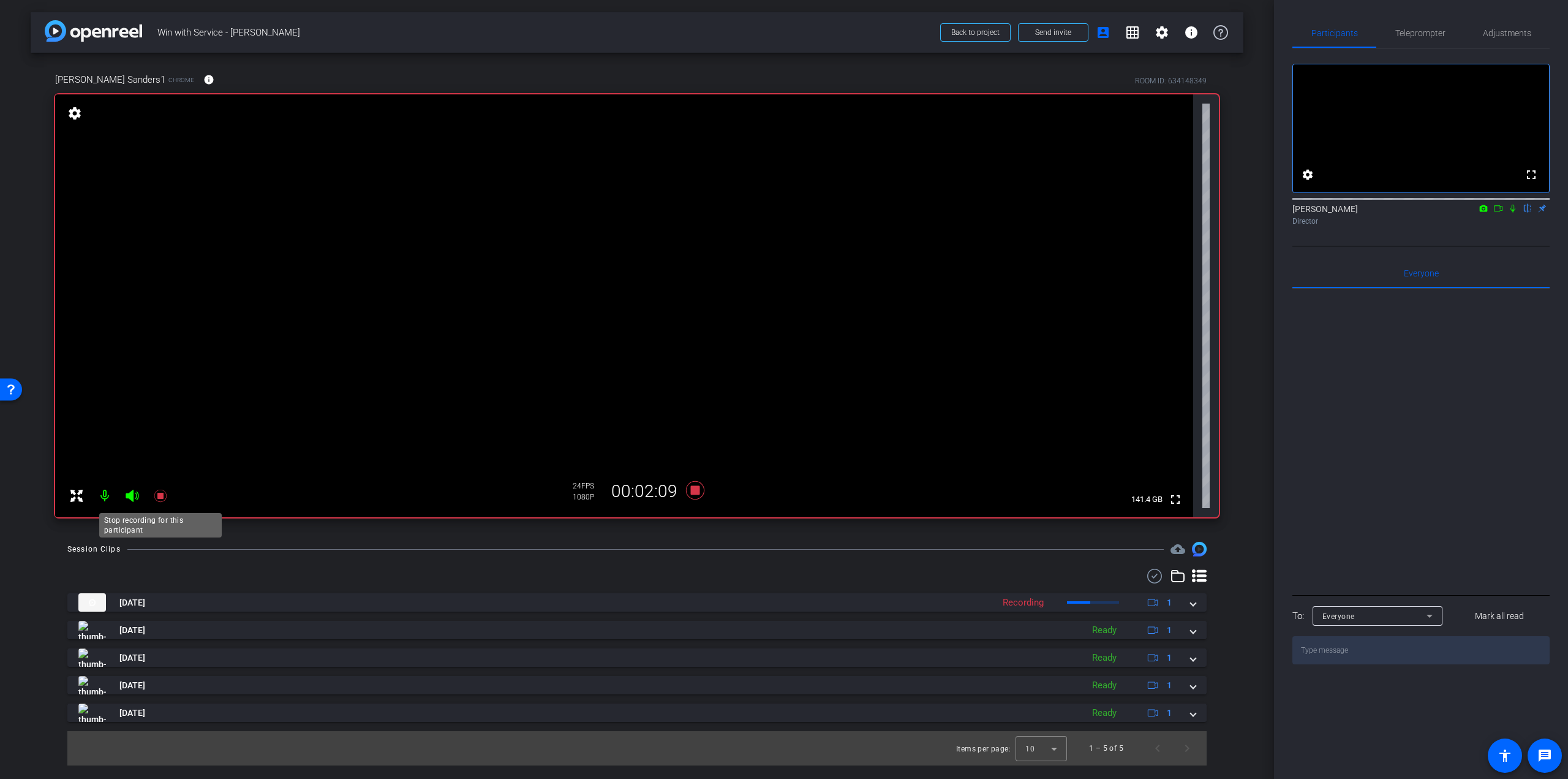
click at [160, 494] on icon at bounding box center [160, 496] width 12 height 12
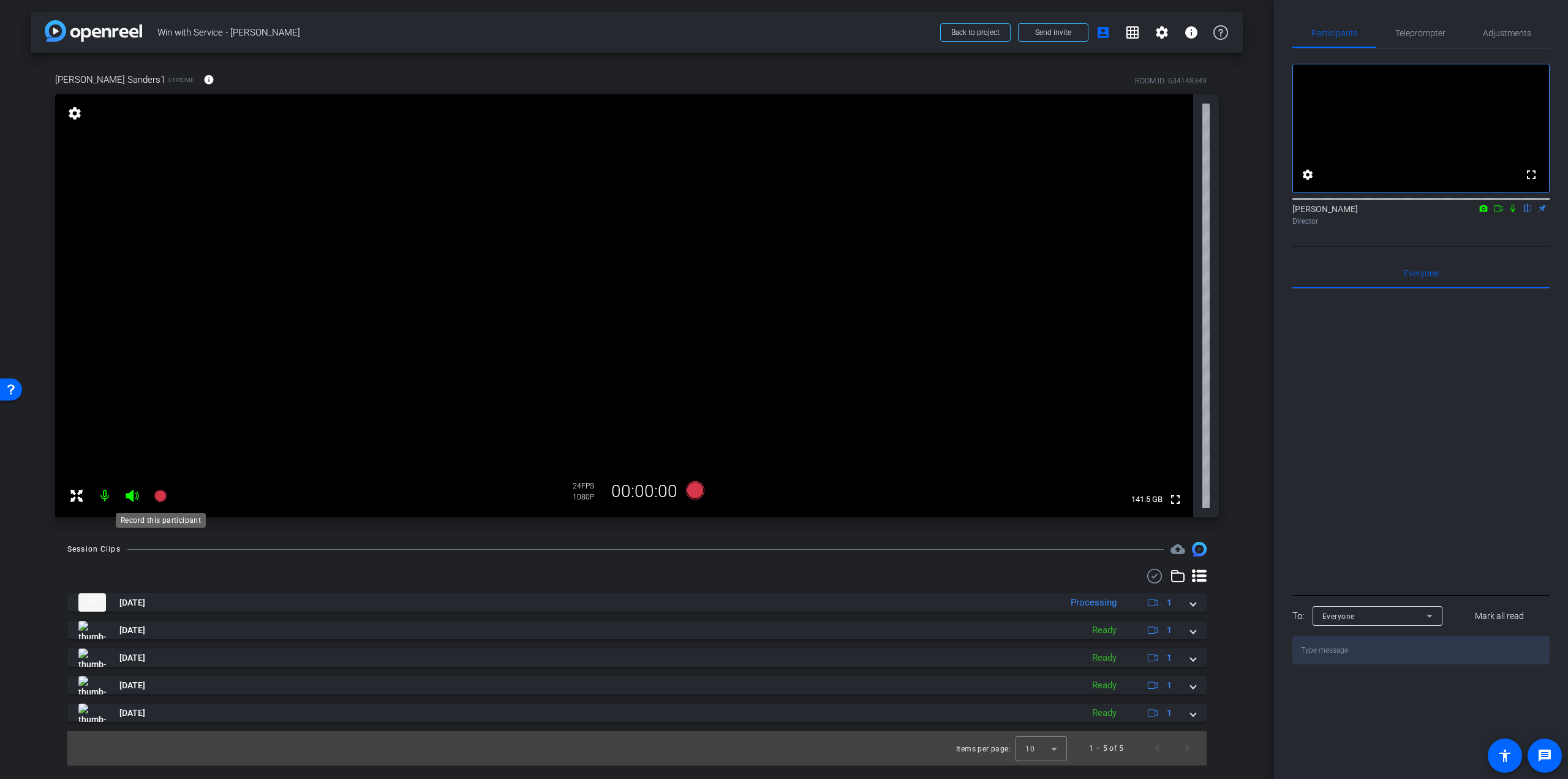
click at [162, 493] on icon at bounding box center [160, 496] width 12 height 12
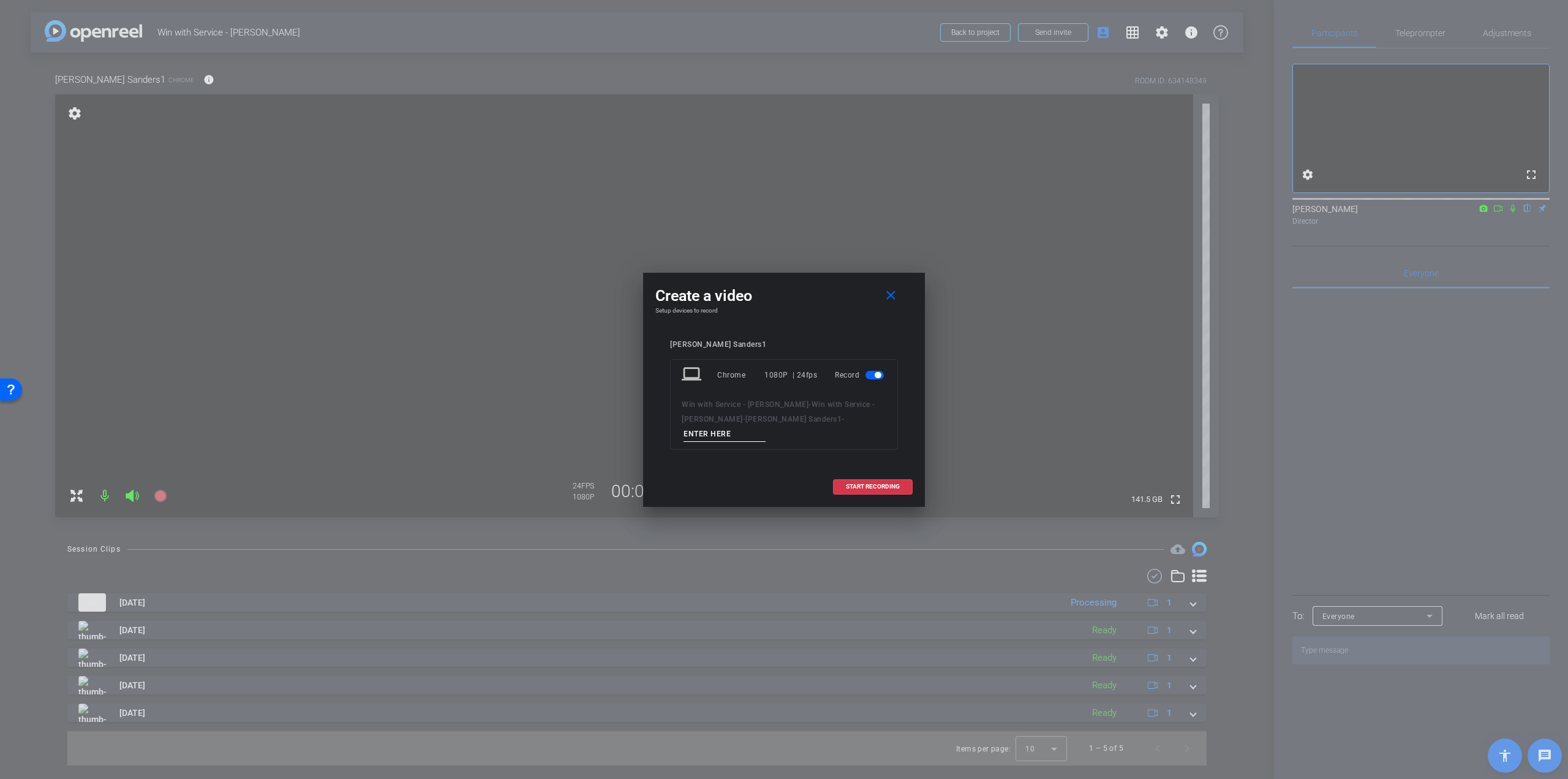
click at [766, 427] on input at bounding box center [724, 434] width 82 height 15
paste input "[PERSON_NAME] - Q1 - take"
click at [766, 427] on input "[PERSON_NAME] - Q1 - take" at bounding box center [724, 434] width 82 height 15
click at [766, 427] on input "[PERSON_NAME] - Q2 - take" at bounding box center [724, 434] width 82 height 15
type input "[PERSON_NAME] - Q2 - take 1"
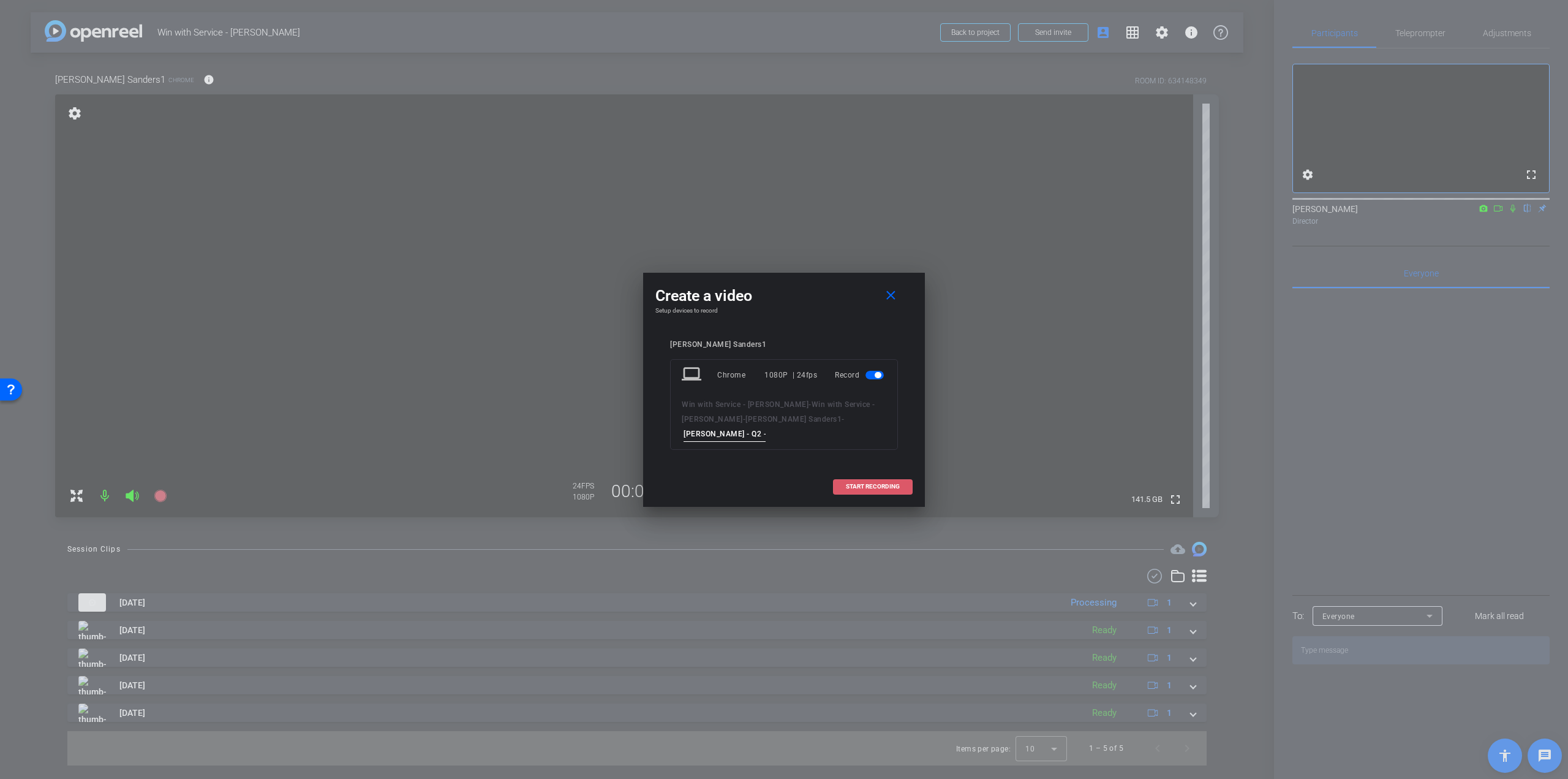
click at [850, 483] on span "START RECORDING" at bounding box center [873, 487] width 54 height 6
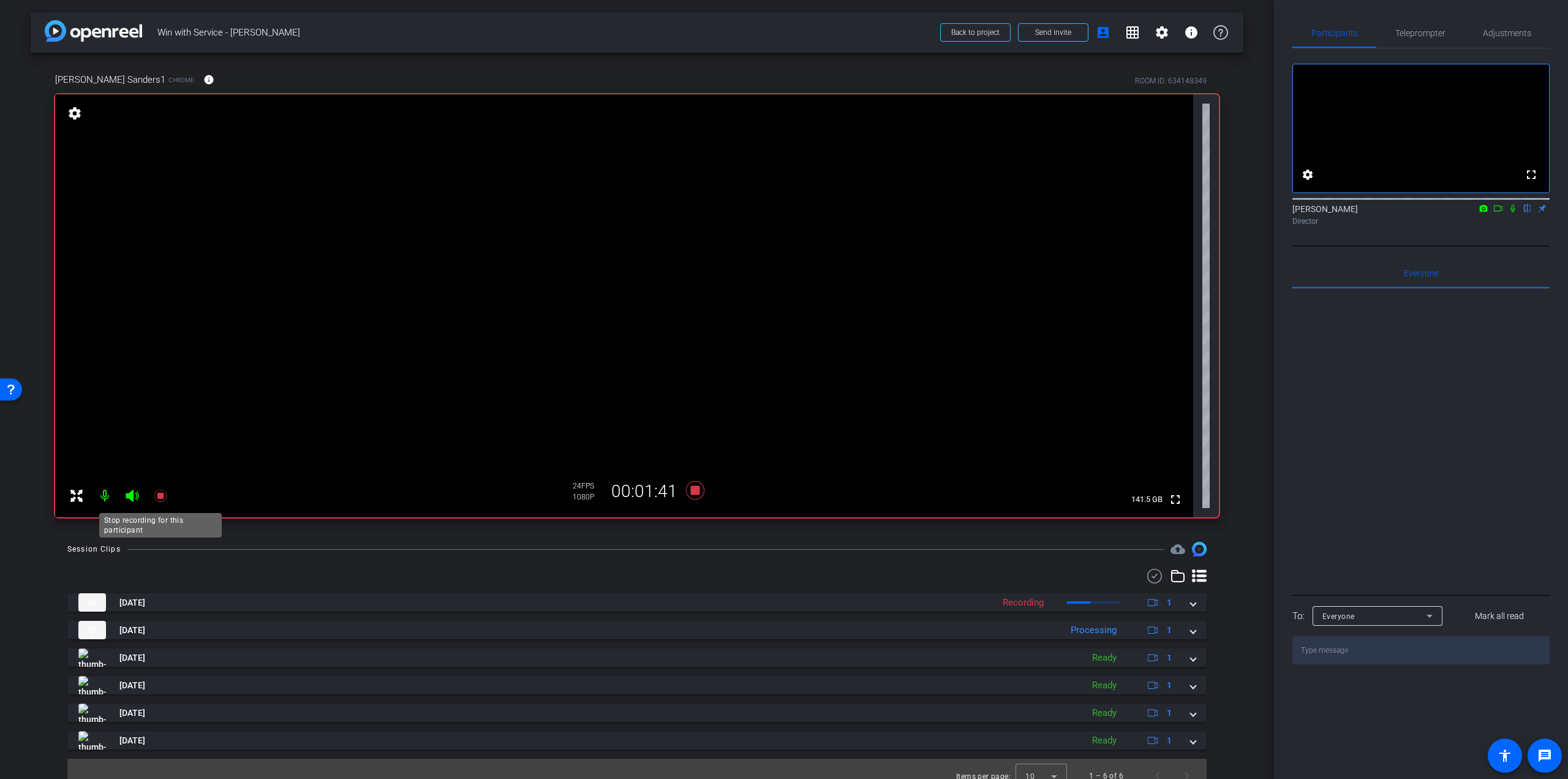
click at [157, 492] on icon at bounding box center [161, 496] width 15 height 15
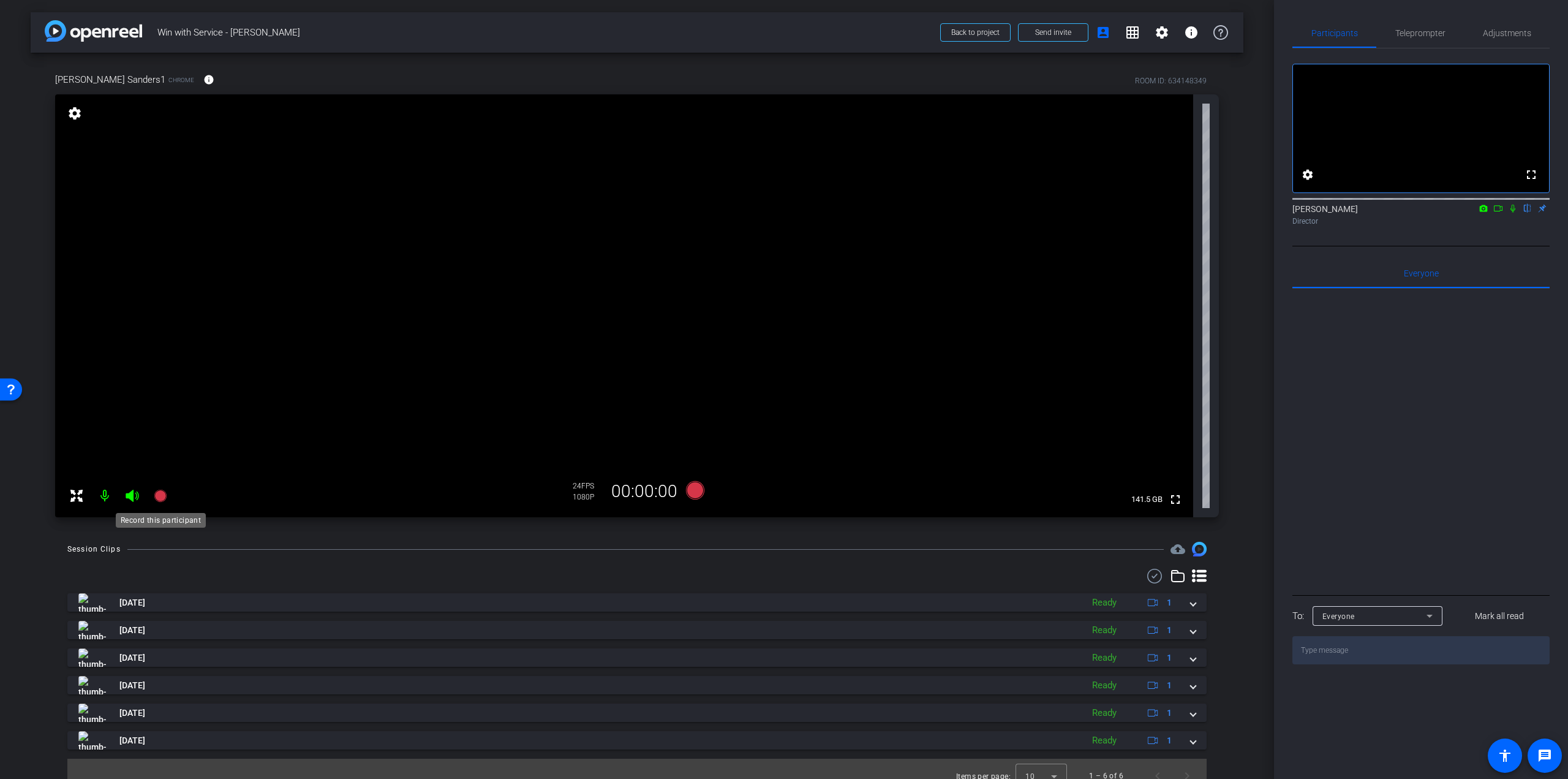
click at [166, 495] on icon at bounding box center [160, 496] width 12 height 12
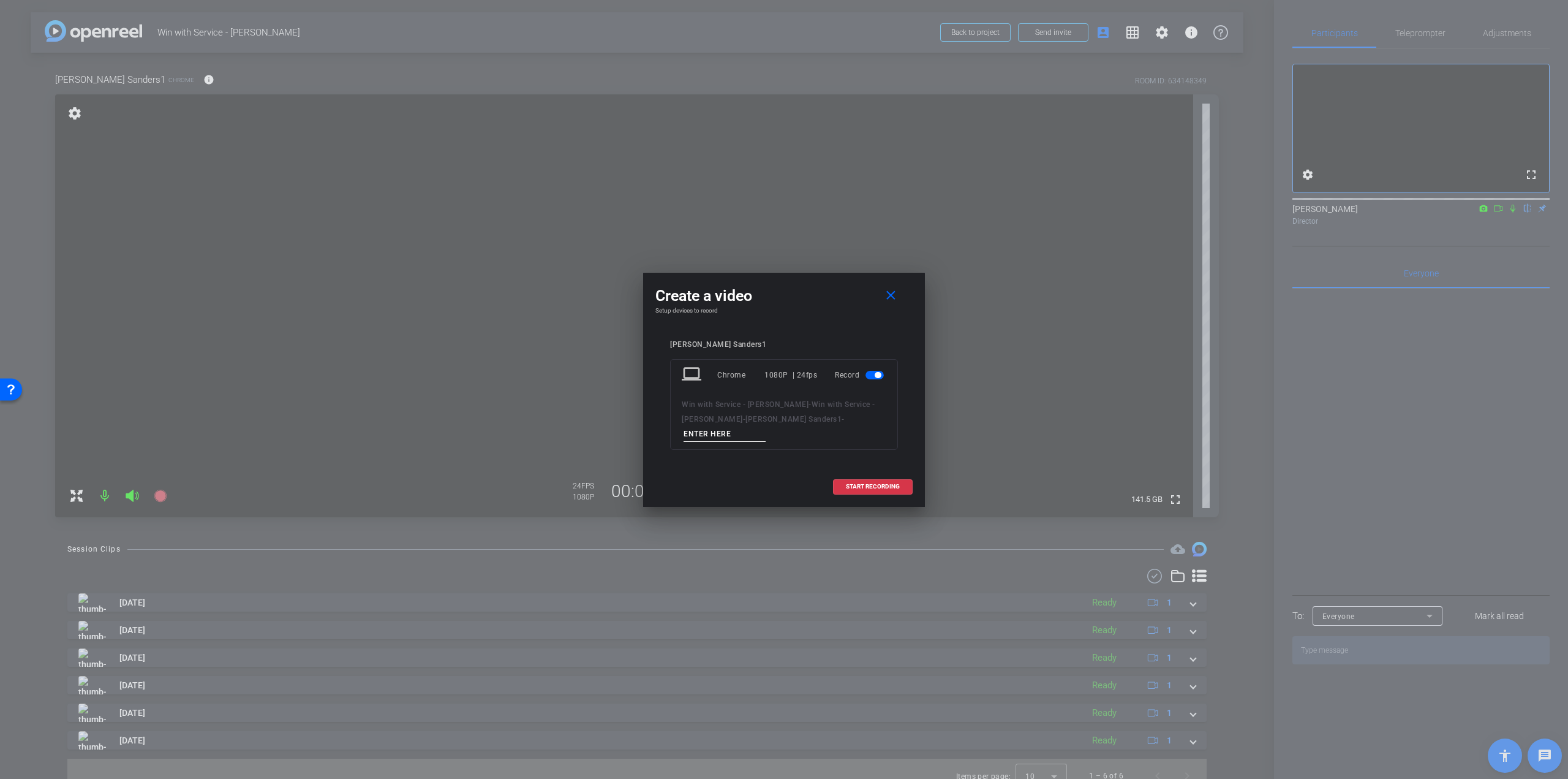
click at [766, 428] on input at bounding box center [724, 434] width 82 height 15
paste input "[PERSON_NAME] - Q2 - take"
click at [766, 427] on input "[PERSON_NAME] - Q2 - take" at bounding box center [724, 434] width 82 height 15
click at [766, 428] on input "[PERSON_NAME] - Q3 - take" at bounding box center [724, 434] width 82 height 15
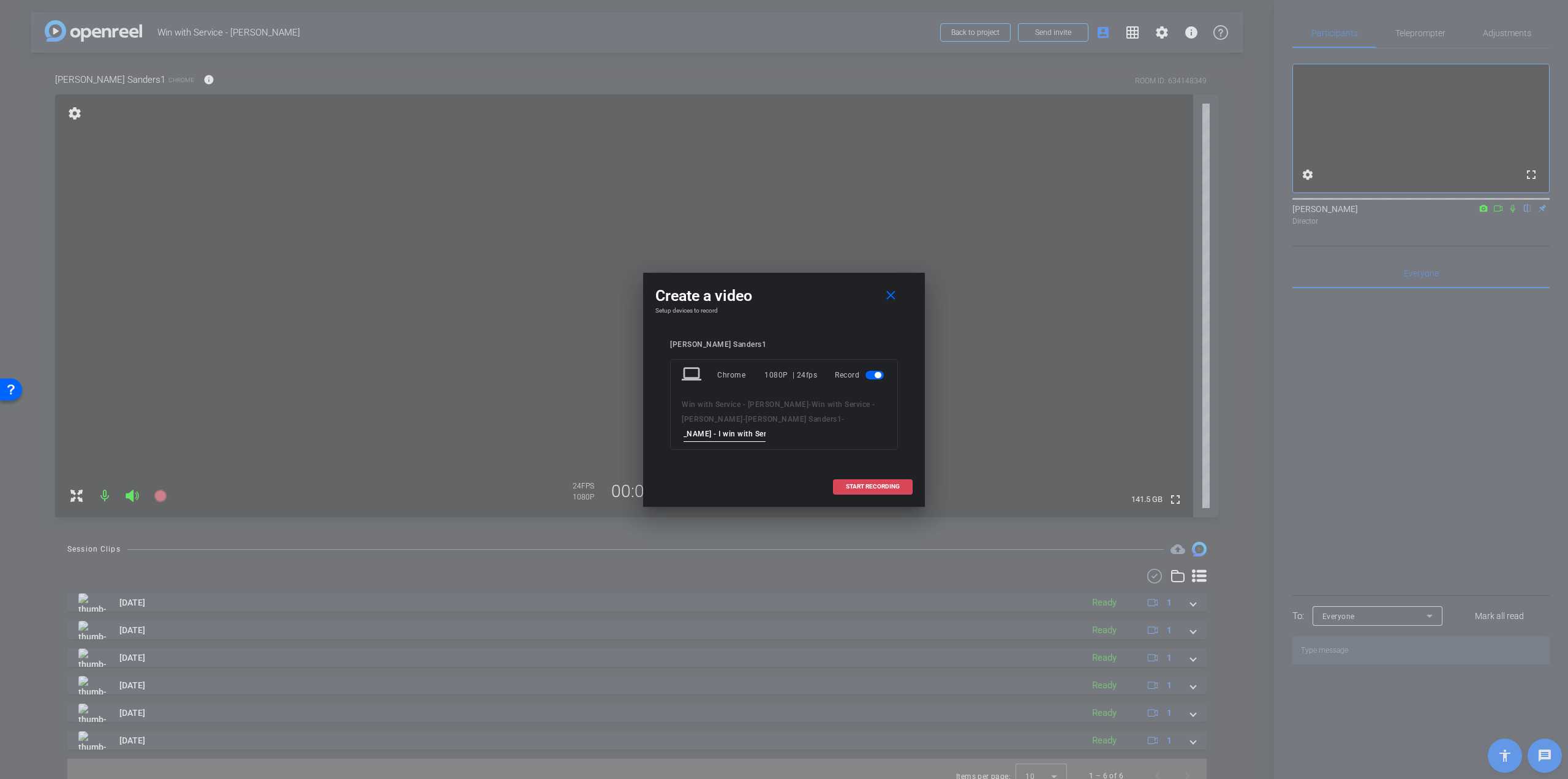
type input "[PERSON_NAME] - I win with Service - take 1"
click at [849, 483] on span "START RECORDING" at bounding box center [873, 487] width 54 height 6
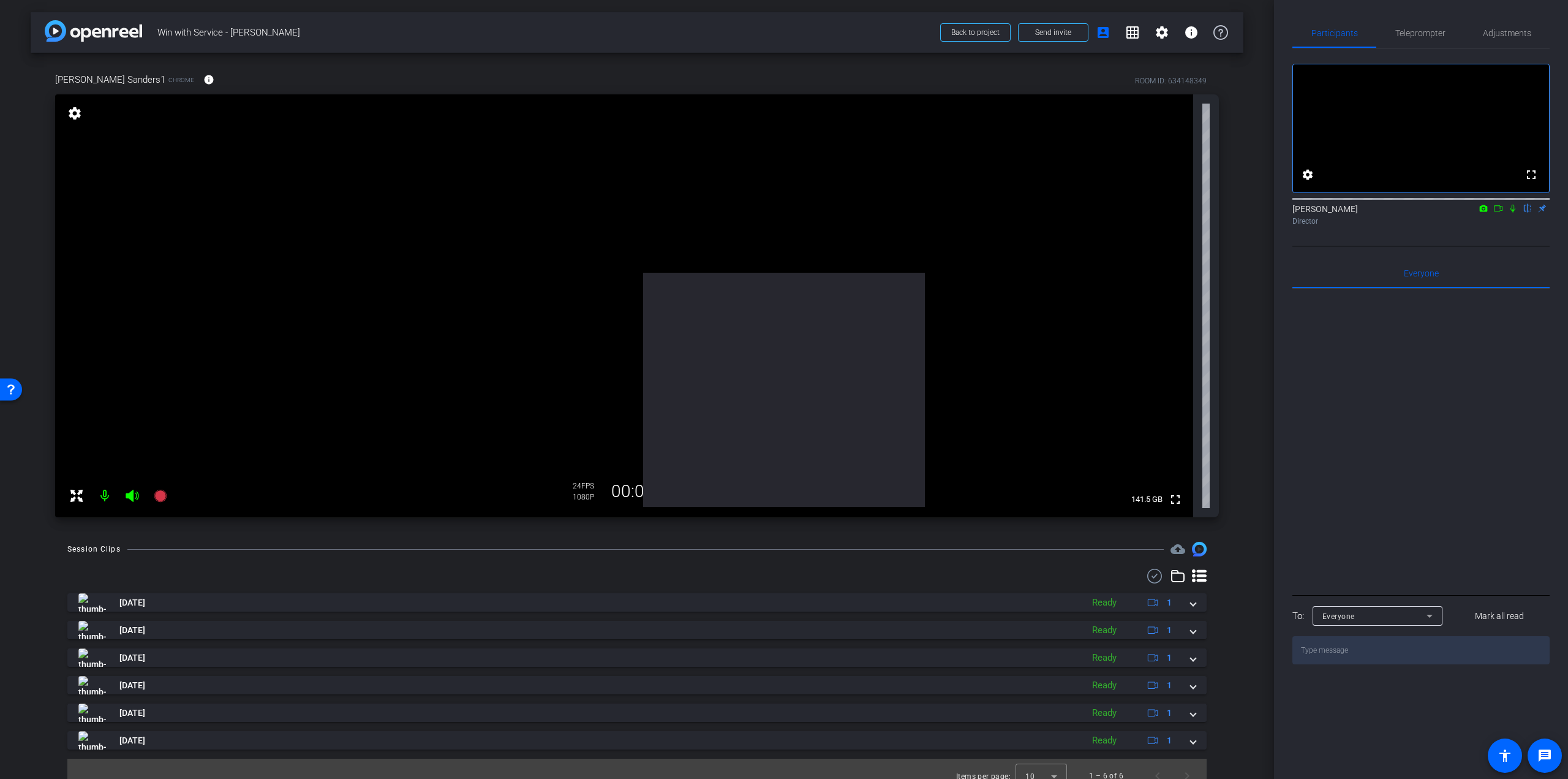
scroll to position [0, 0]
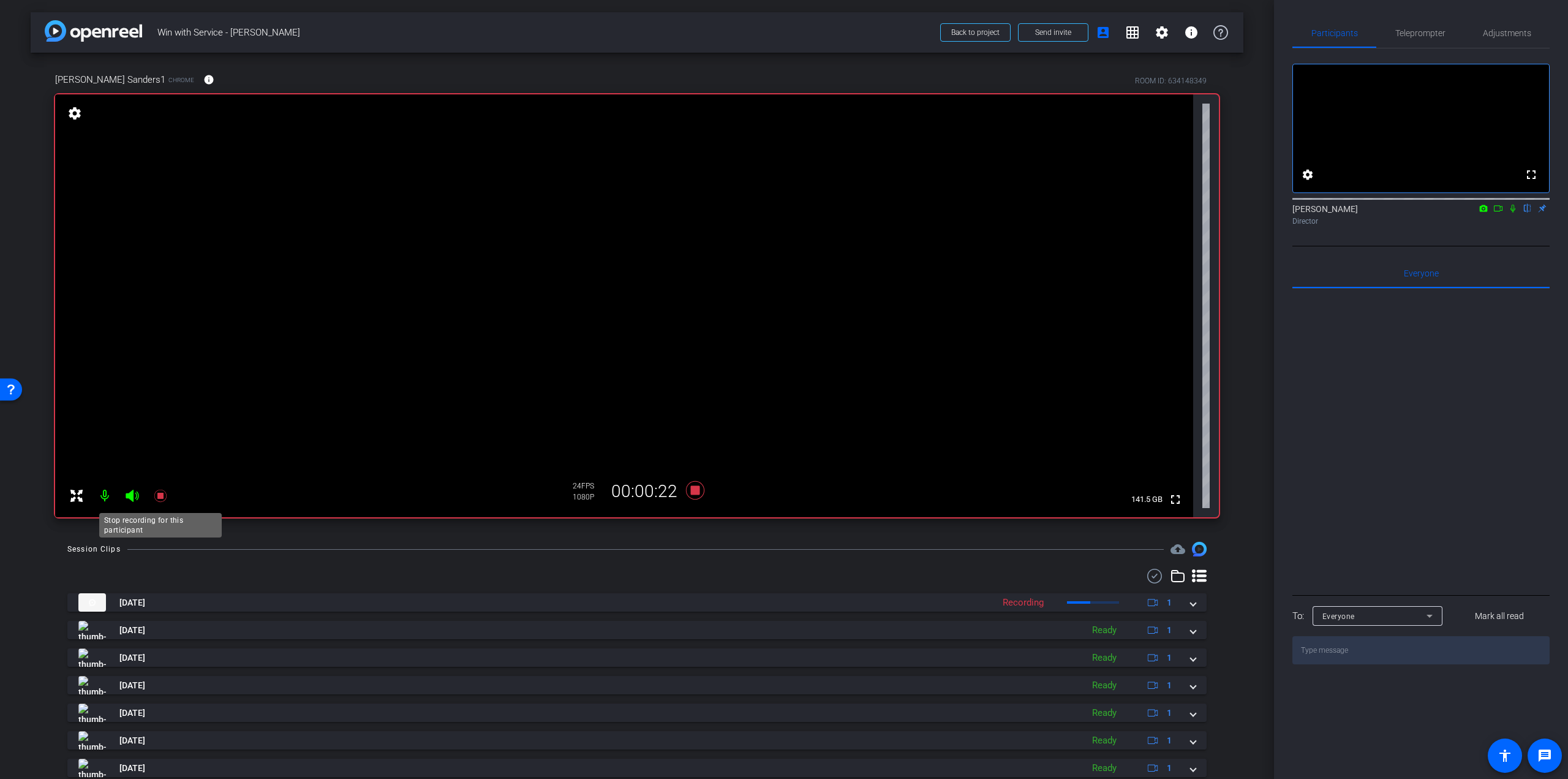
click at [161, 495] on icon at bounding box center [160, 496] width 12 height 12
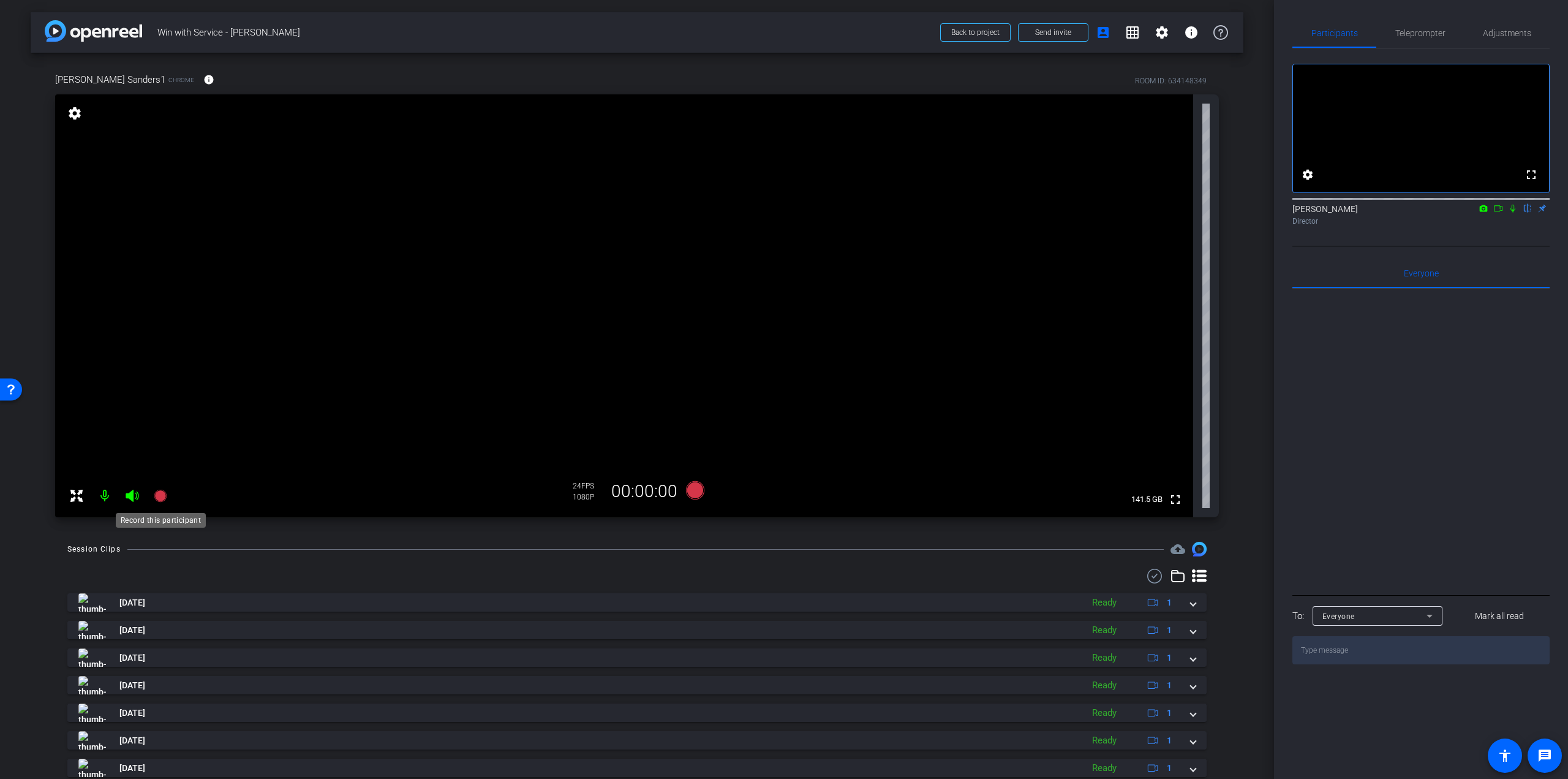
click at [159, 496] on icon at bounding box center [160, 496] width 12 height 12
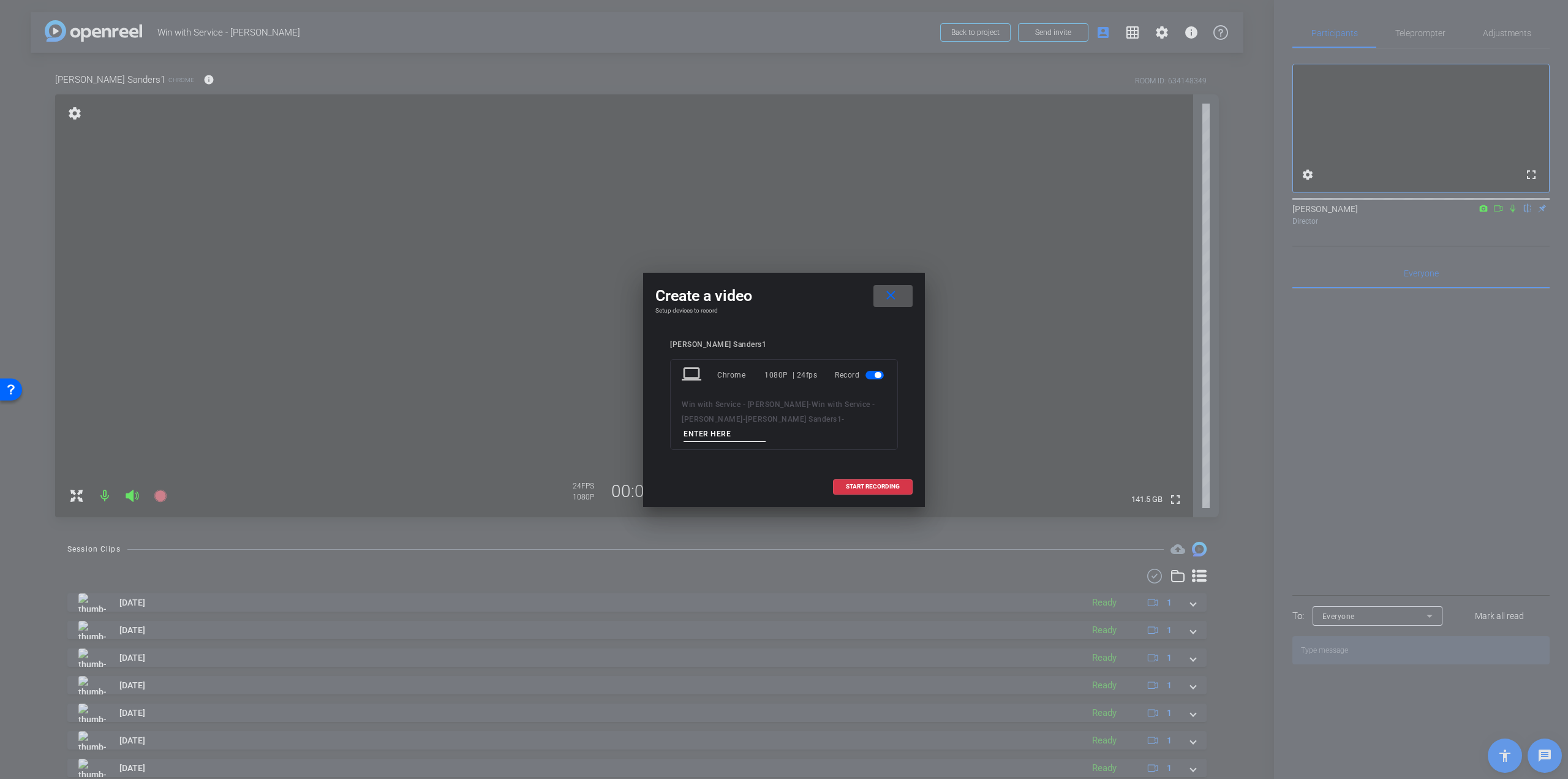
click at [789, 417] on div "Win with Service - [PERSON_NAME] - Win with Service - [PERSON_NAME] Sanders1 -" at bounding box center [784, 419] width 205 height 45
click at [766, 427] on input at bounding box center [724, 434] width 82 height 15
type input "I just want to cure [MEDICAL_DATA]"
click at [886, 483] on span "START RECORDING" at bounding box center [873, 487] width 54 height 6
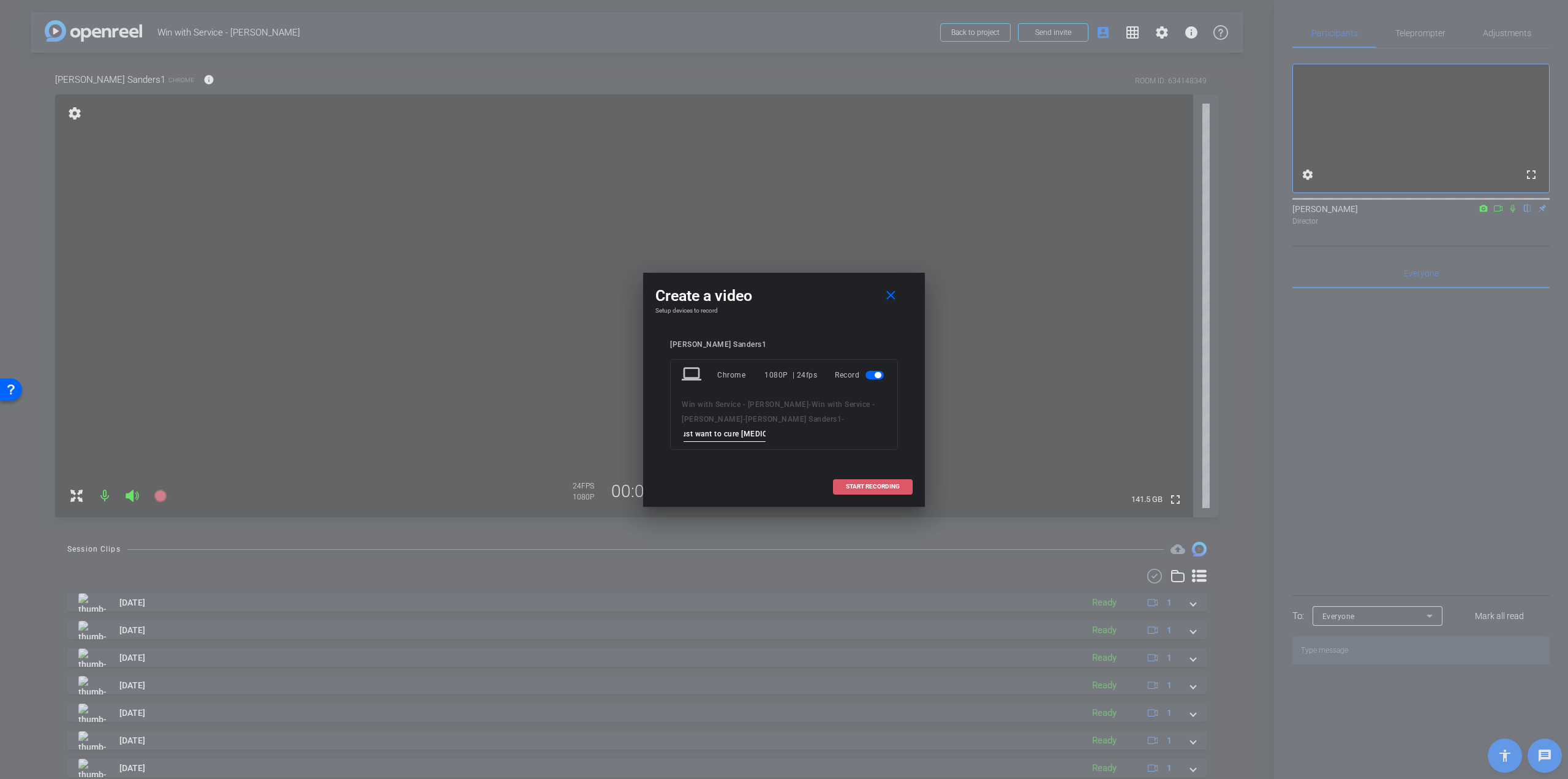
scroll to position [0, 0]
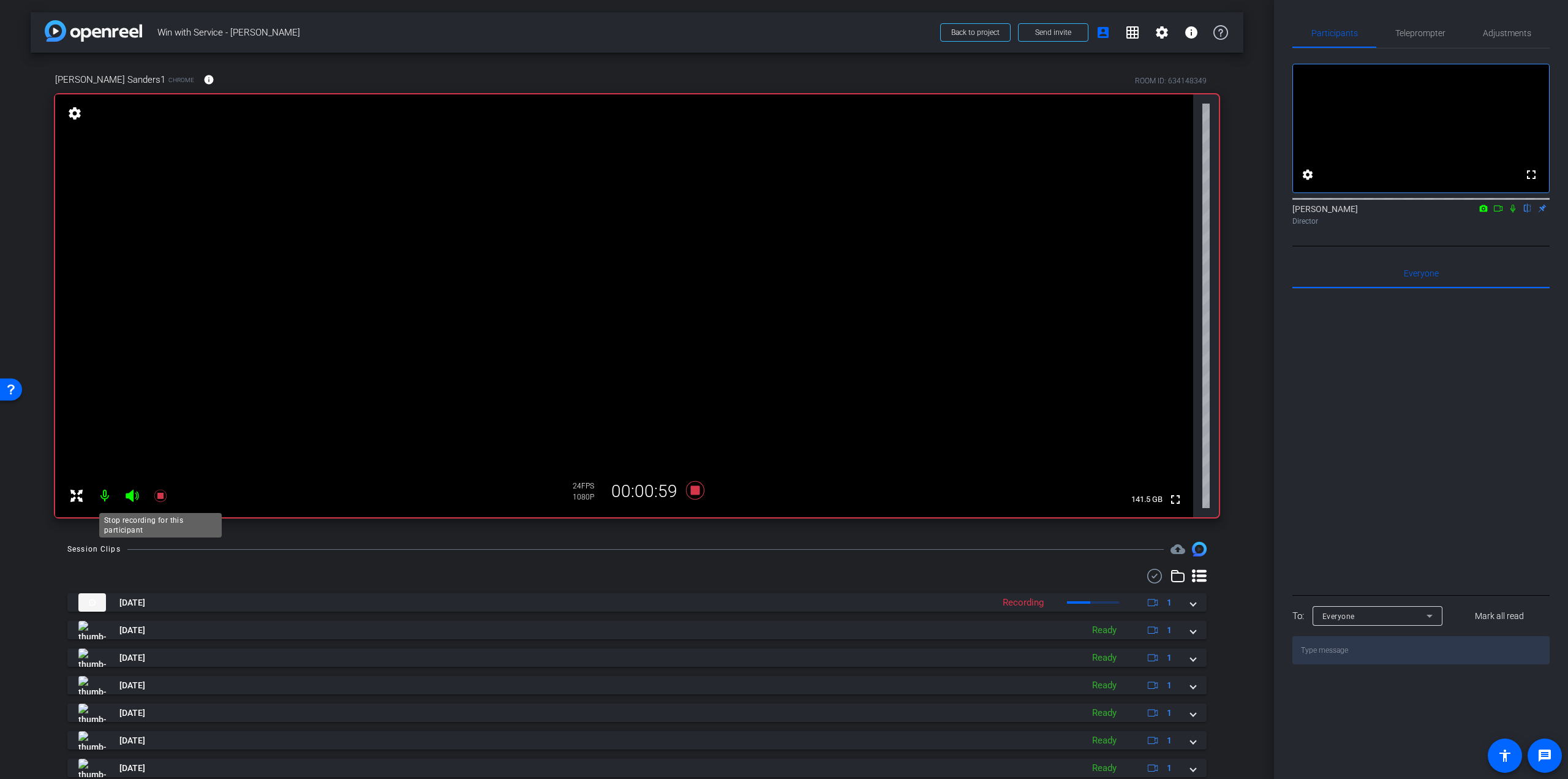
click at [159, 495] on icon at bounding box center [160, 496] width 12 height 12
